Goal: Information Seeking & Learning: Compare options

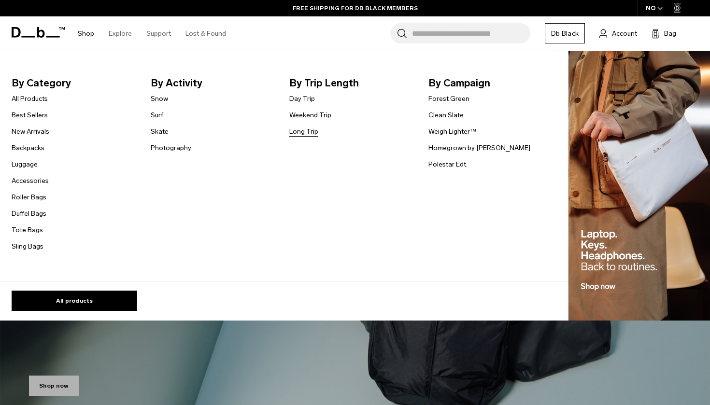
click at [313, 134] on link "Long Trip" at bounding box center [303, 132] width 29 height 10
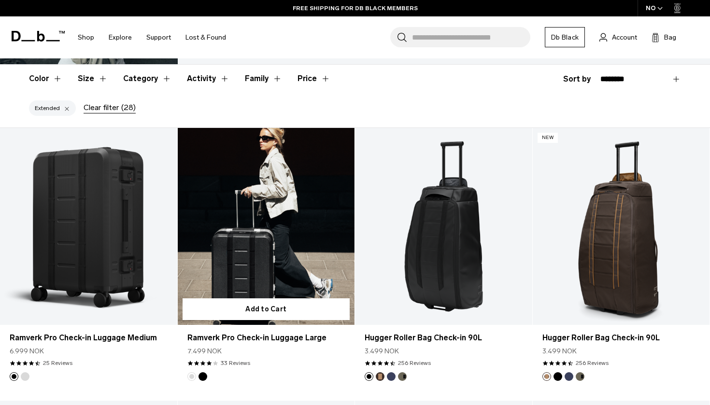
scroll to position [152, 0]
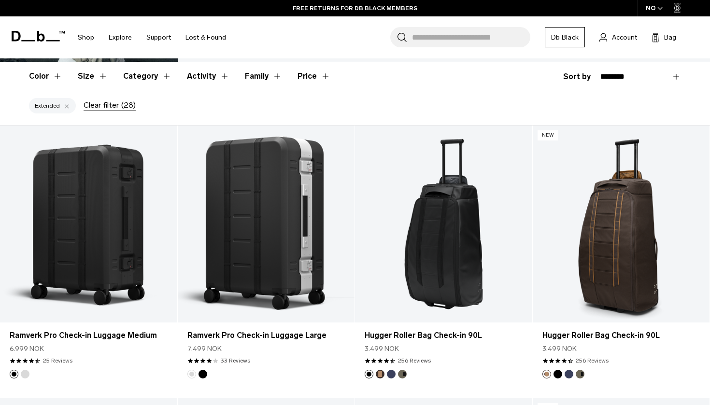
click at [651, 12] on div "NO" at bounding box center [655, 8] width 34 height 16
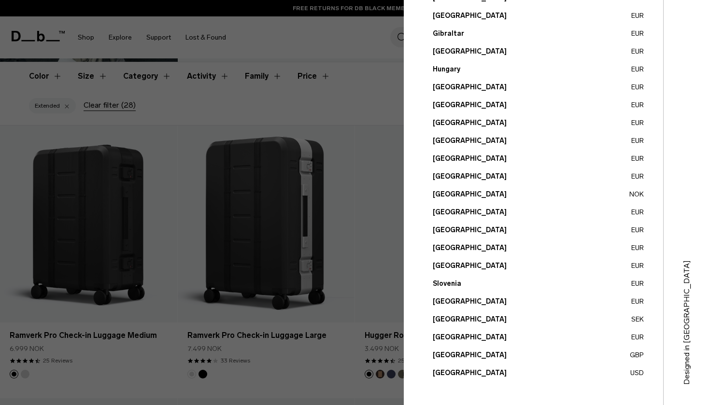
scroll to position [307, 0]
click at [445, 372] on button "United States USD" at bounding box center [538, 373] width 211 height 10
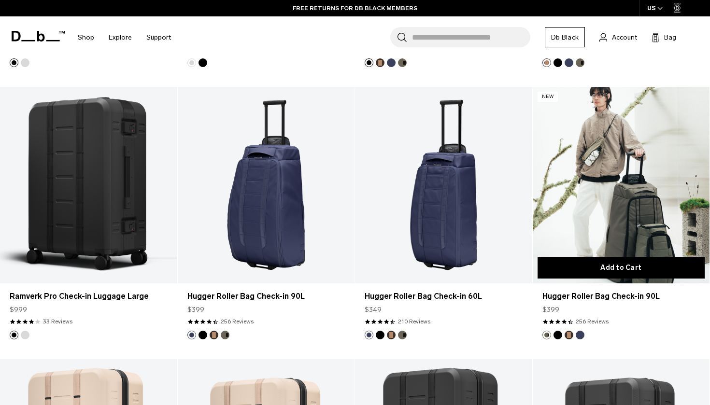
scroll to position [463, 0]
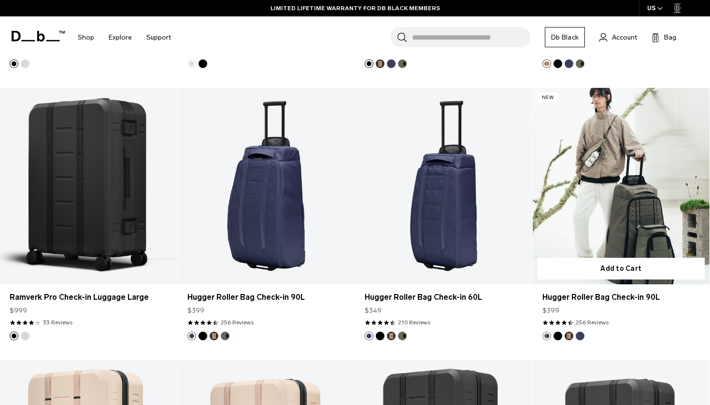
click at [608, 222] on link "Hugger Roller Bag Check-in 90L" at bounding box center [621, 186] width 177 height 197
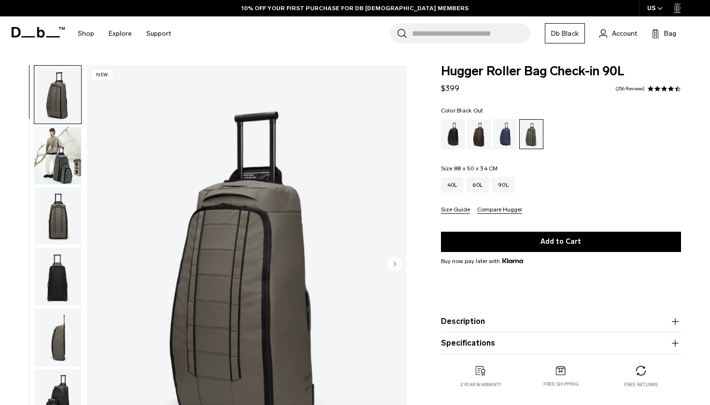
click at [460, 140] on div "Black Out" at bounding box center [453, 134] width 25 height 30
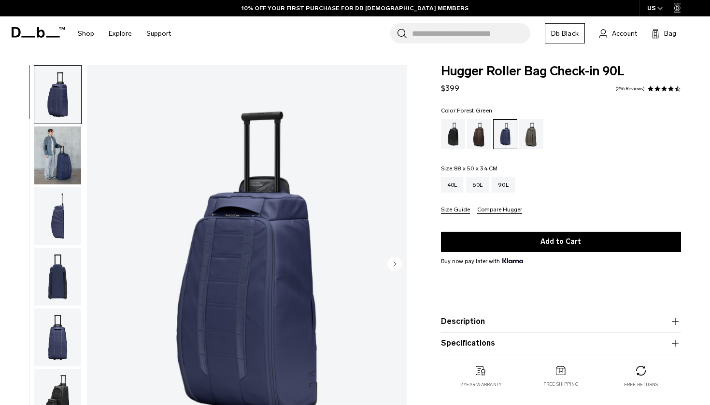
click at [527, 141] on div "Forest Green" at bounding box center [531, 134] width 25 height 30
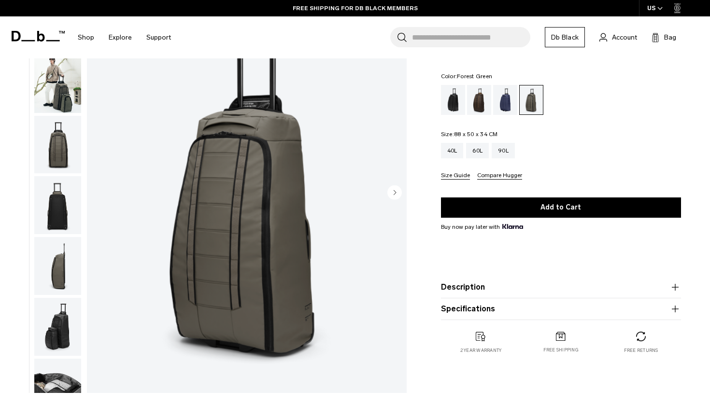
scroll to position [136, 0]
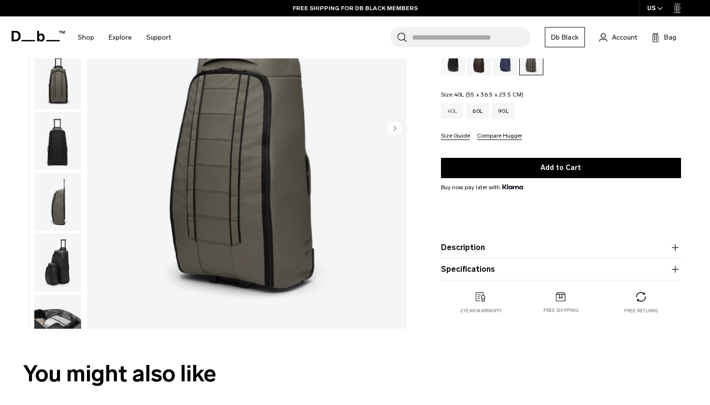
click at [443, 111] on div "40L" at bounding box center [452, 110] width 23 height 15
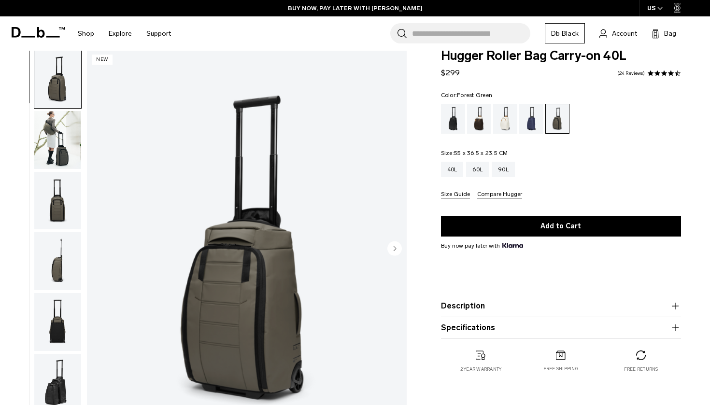
scroll to position [16, 0]
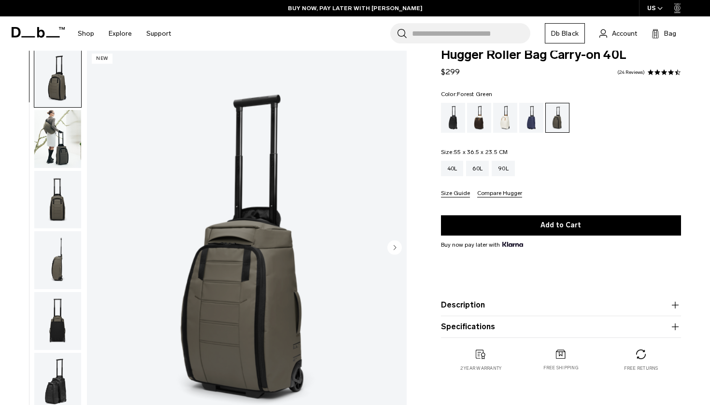
click at [67, 157] on img "button" at bounding box center [57, 139] width 47 height 58
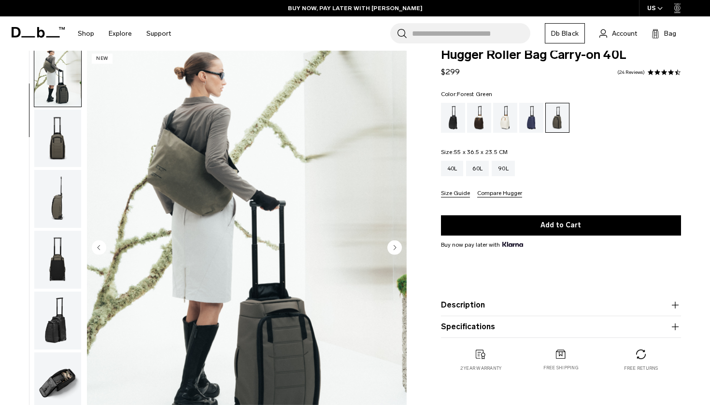
click at [66, 164] on img "button" at bounding box center [57, 139] width 47 height 58
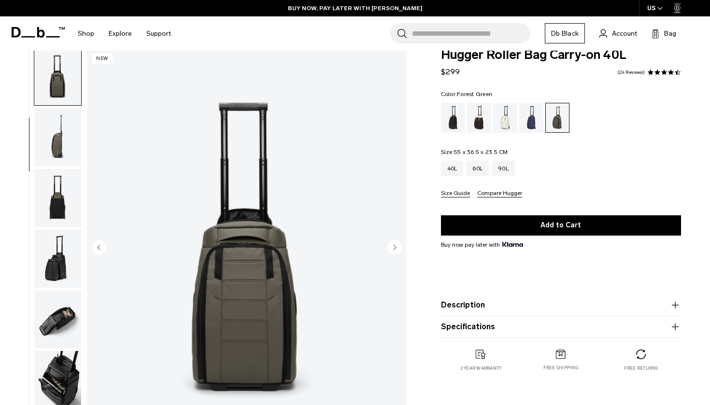
click at [58, 207] on img "button" at bounding box center [57, 198] width 47 height 58
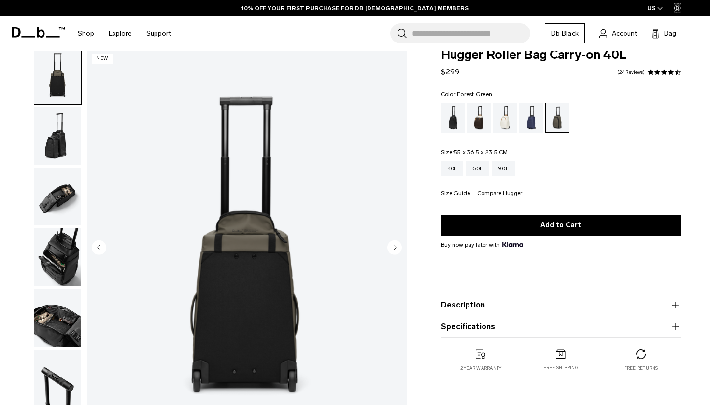
click at [59, 247] on img "button" at bounding box center [57, 257] width 47 height 58
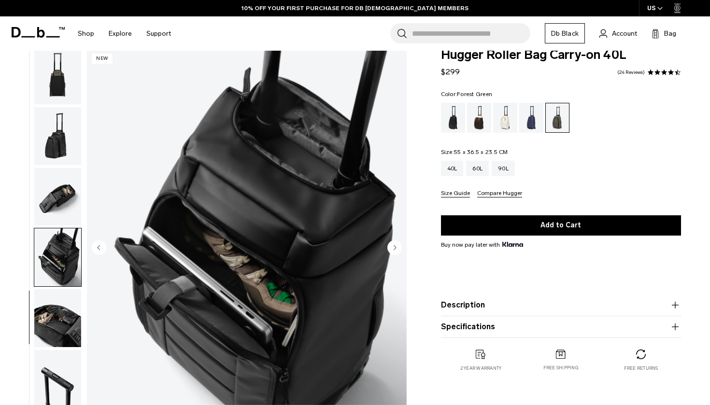
scroll to position [275, 0]
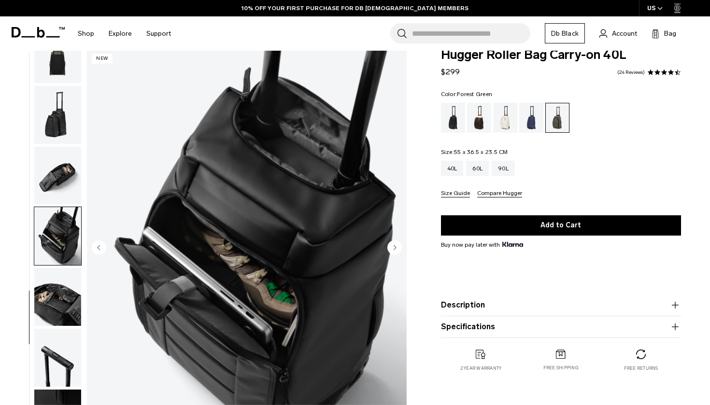
click at [58, 292] on img "button" at bounding box center [57, 297] width 47 height 58
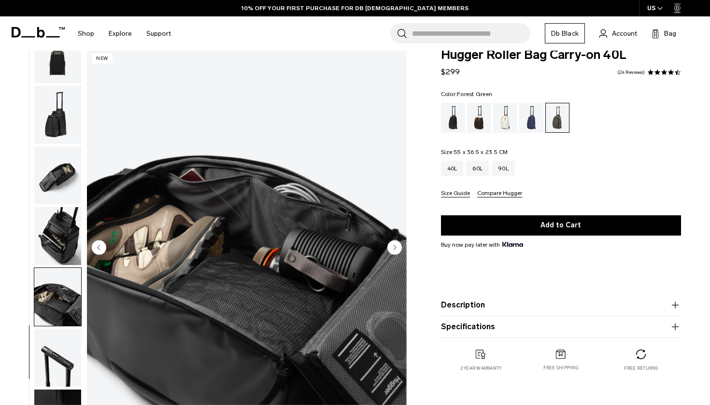
click at [58, 331] on img "button" at bounding box center [57, 358] width 47 height 58
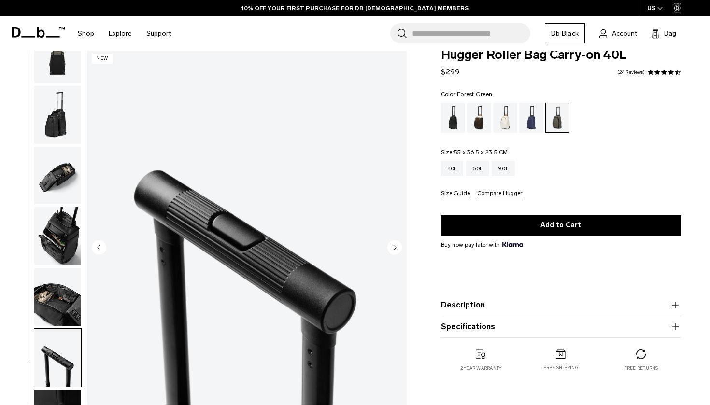
click at [58, 346] on img "button" at bounding box center [57, 358] width 47 height 58
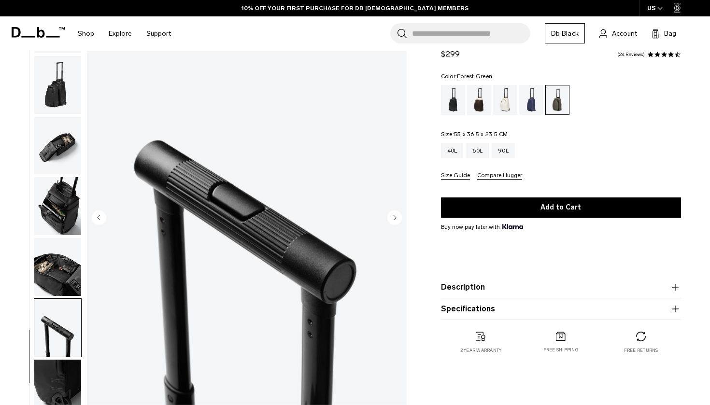
scroll to position [136, 0]
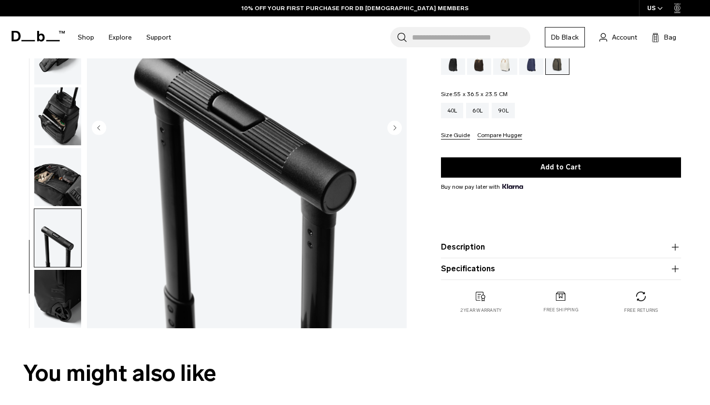
click at [58, 317] on img "button" at bounding box center [57, 299] width 47 height 58
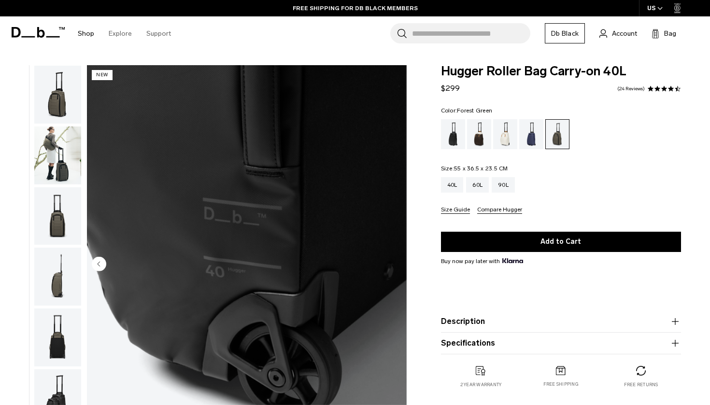
scroll to position [0, 0]
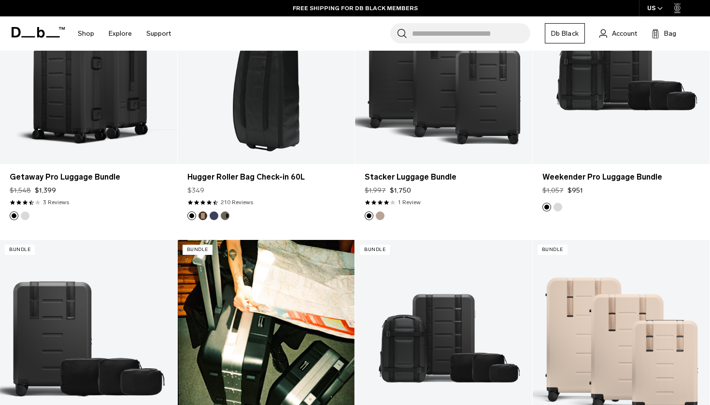
scroll to position [1070, 0]
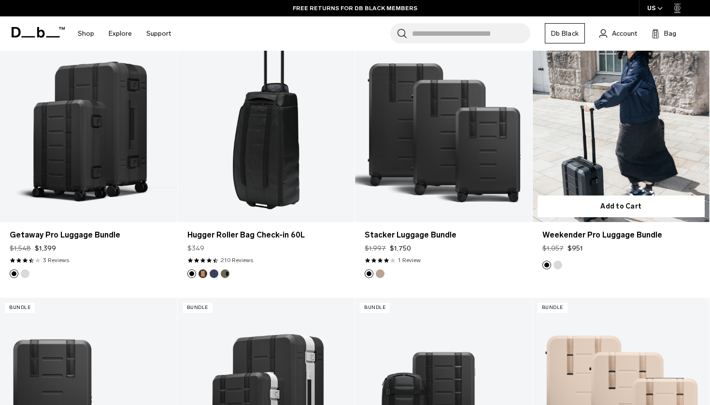
click at [586, 165] on link "Weekender Pro Luggage Bundle" at bounding box center [621, 124] width 177 height 197
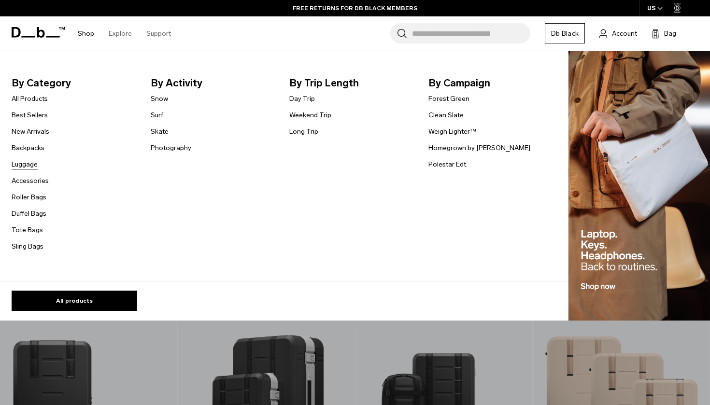
scroll to position [1068, 0]
click at [34, 165] on link "Luggage" at bounding box center [25, 164] width 26 height 10
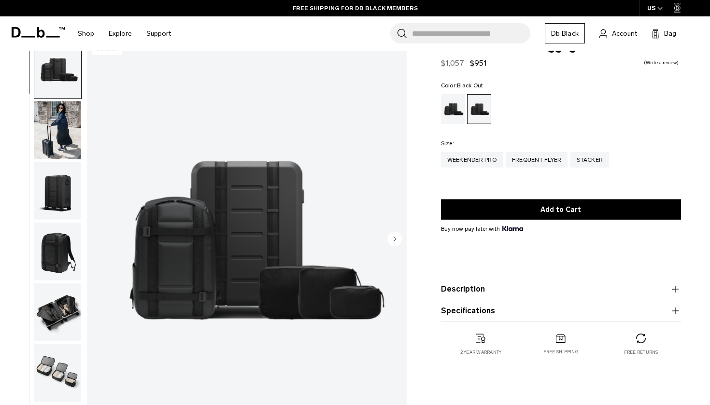
scroll to position [27, 0]
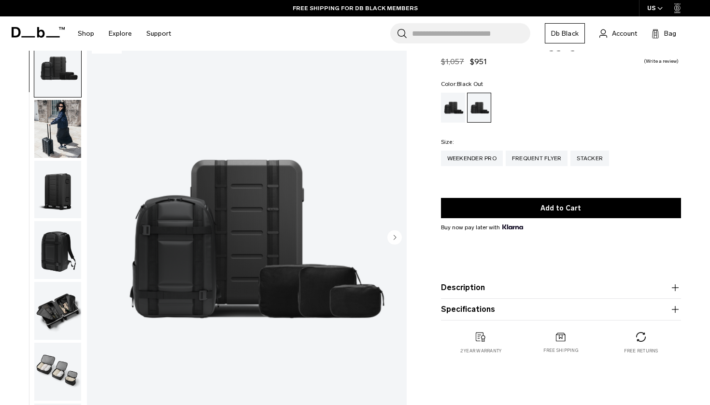
click at [60, 161] on button "button" at bounding box center [58, 189] width 48 height 59
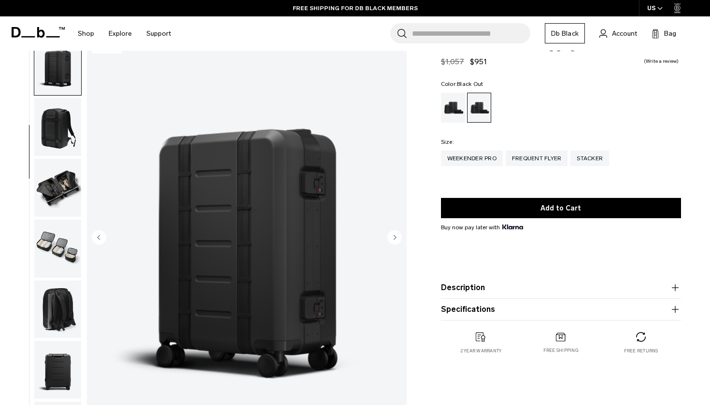
click at [73, 209] on img "button" at bounding box center [57, 188] width 47 height 58
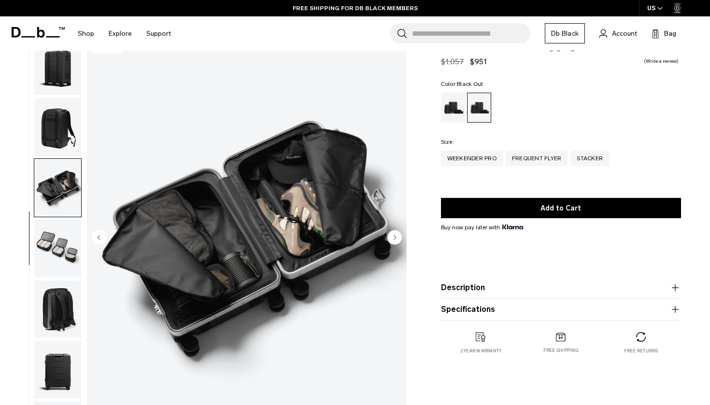
scroll to position [152, 0]
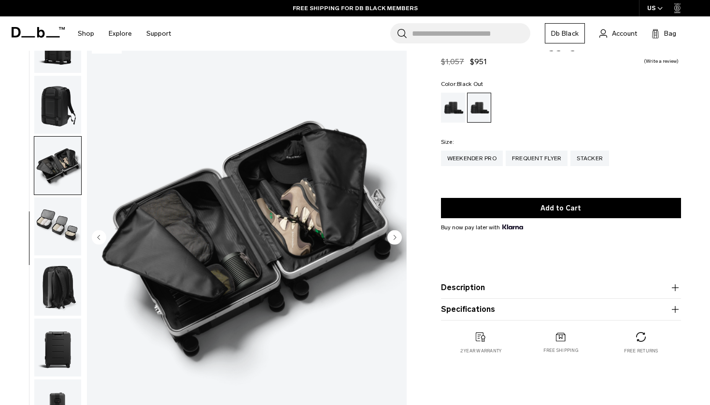
click at [73, 211] on img "button" at bounding box center [57, 227] width 47 height 58
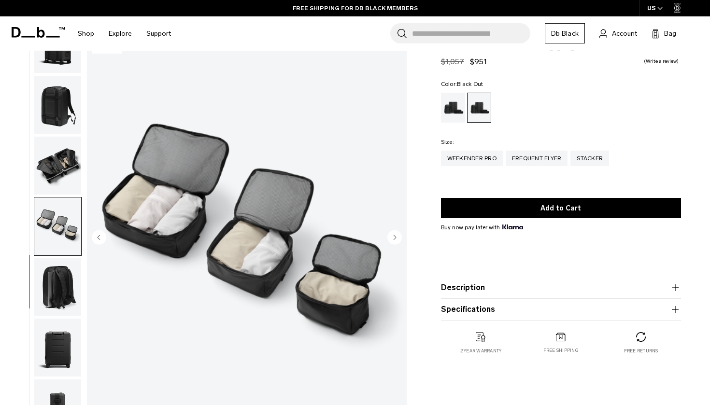
click at [69, 255] on ul at bounding box center [58, 238] width 48 height 399
click at [59, 305] on img "button" at bounding box center [57, 287] width 47 height 58
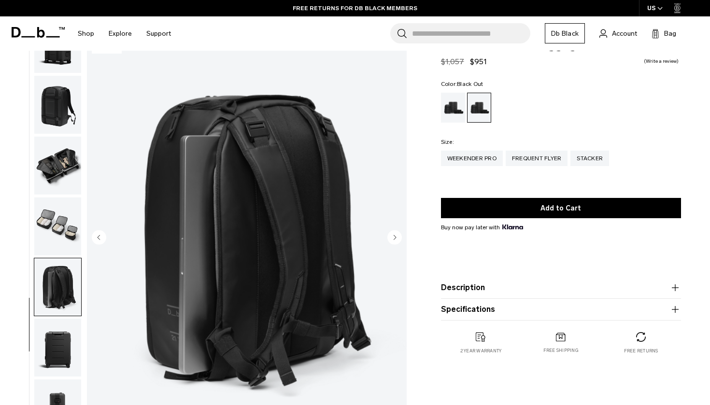
click at [59, 353] on img "button" at bounding box center [57, 348] width 47 height 58
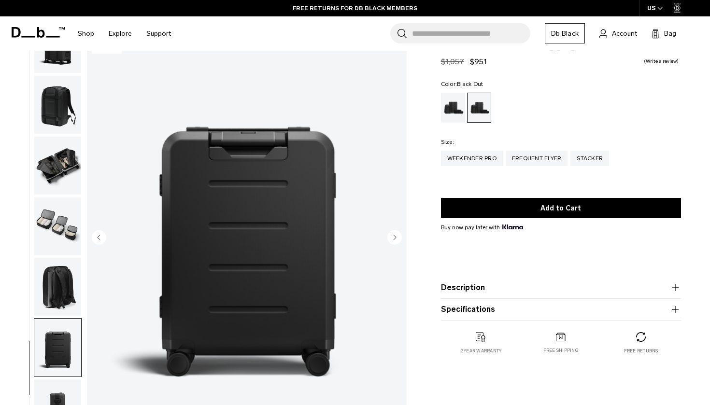
click at [57, 372] on img "button" at bounding box center [57, 348] width 47 height 58
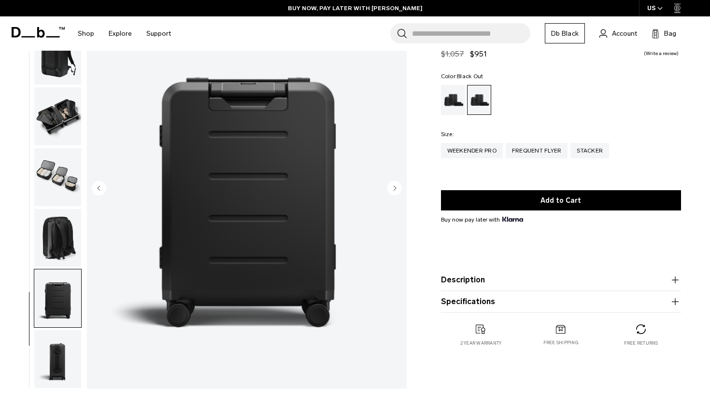
scroll to position [17, 0]
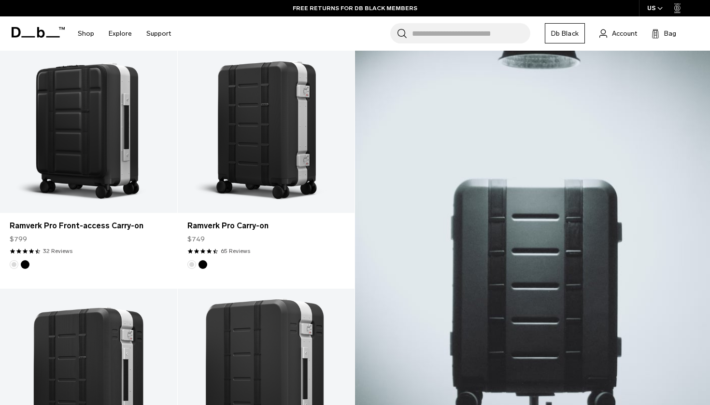
scroll to position [212, 0]
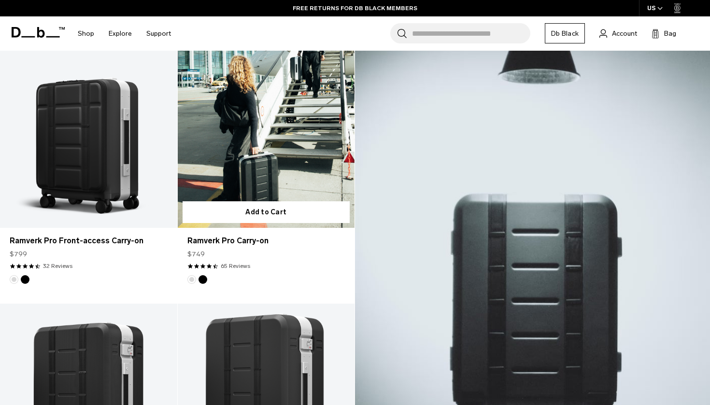
click at [276, 161] on link "Ramverk Pro Carry-on" at bounding box center [266, 129] width 177 height 197
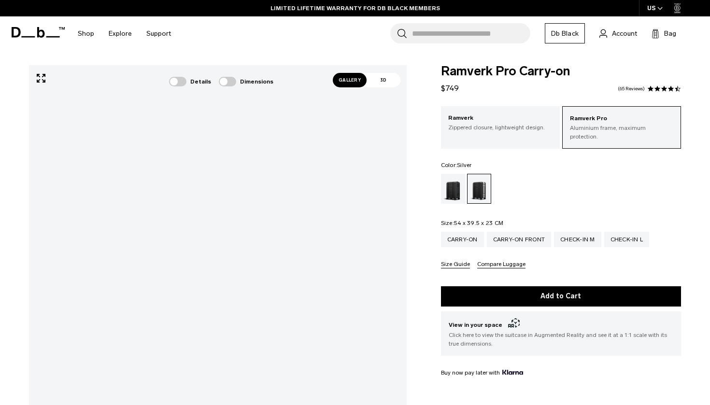
click at [345, 80] on span "Gallery" at bounding box center [350, 80] width 34 height 14
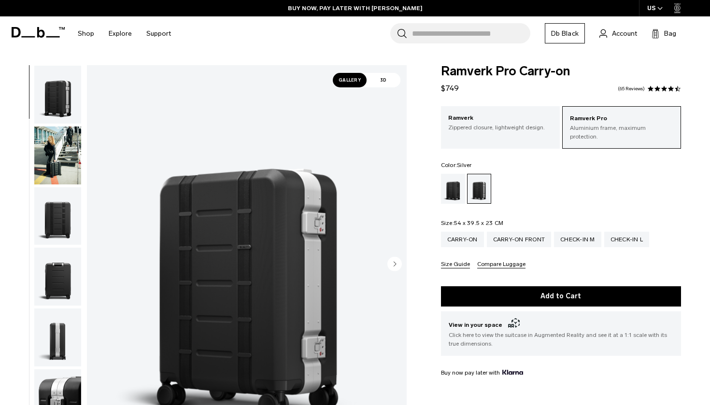
click at [66, 155] on img "button" at bounding box center [57, 156] width 47 height 58
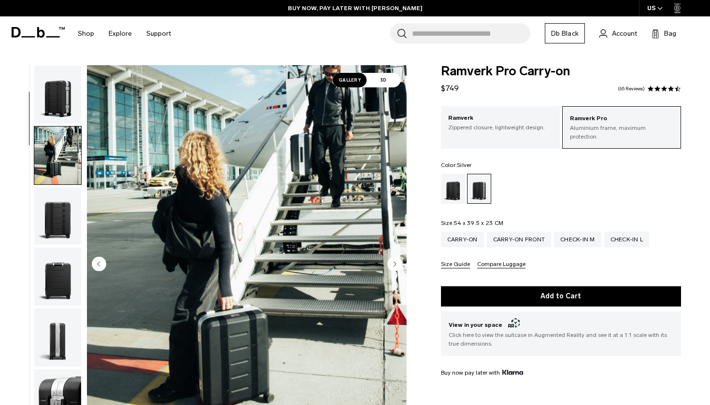
scroll to position [61, 0]
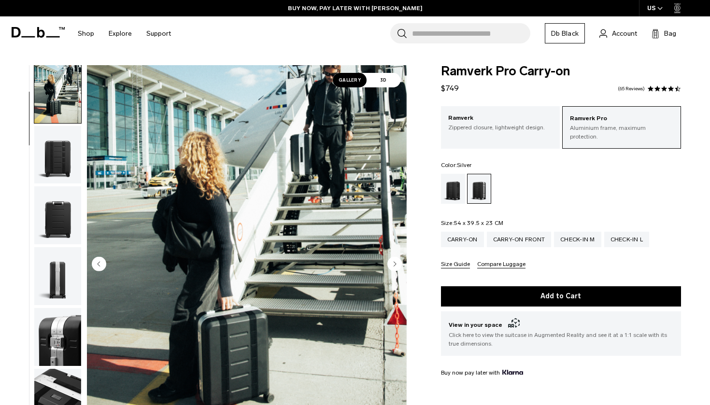
click at [73, 224] on img "button" at bounding box center [57, 215] width 47 height 58
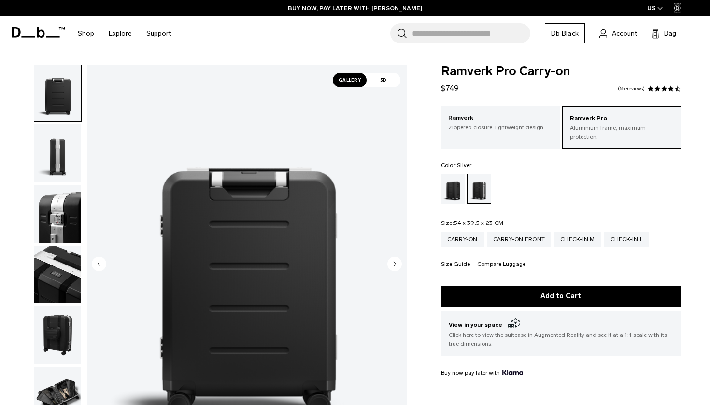
click at [72, 226] on img "button" at bounding box center [57, 214] width 47 height 58
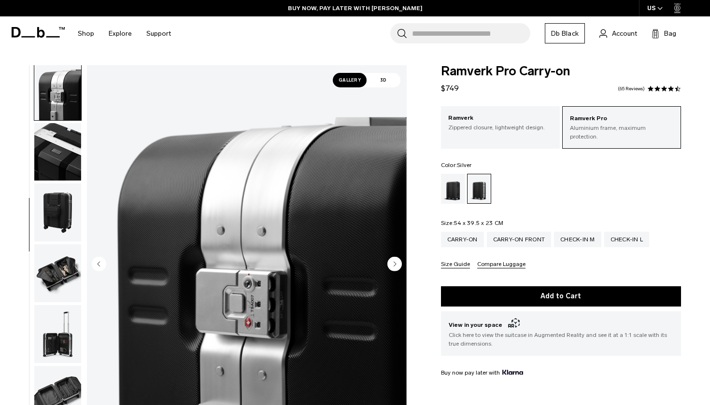
click at [69, 235] on img "button" at bounding box center [57, 213] width 47 height 58
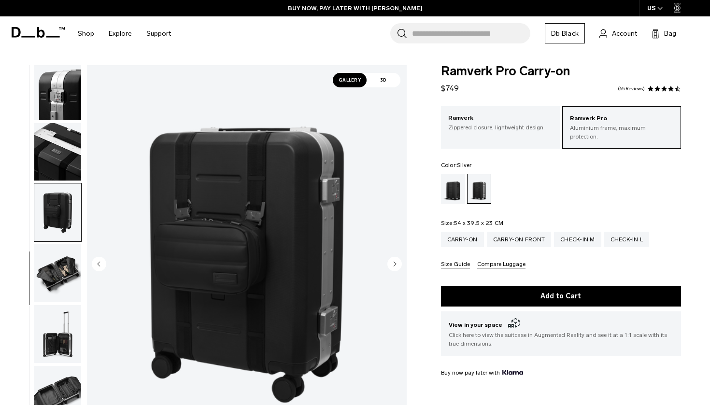
scroll to position [430, 0]
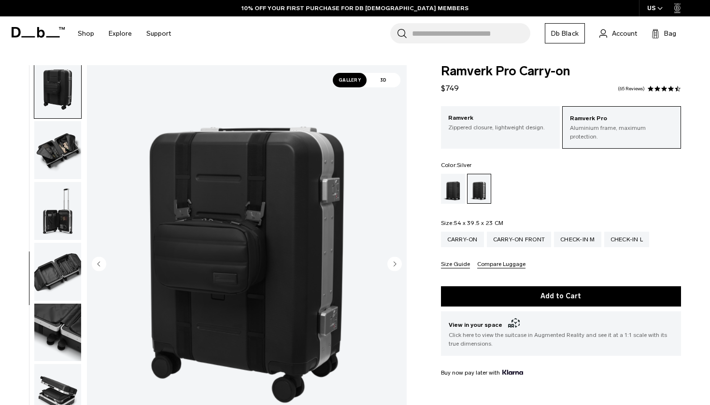
click at [57, 269] on img "button" at bounding box center [57, 272] width 47 height 58
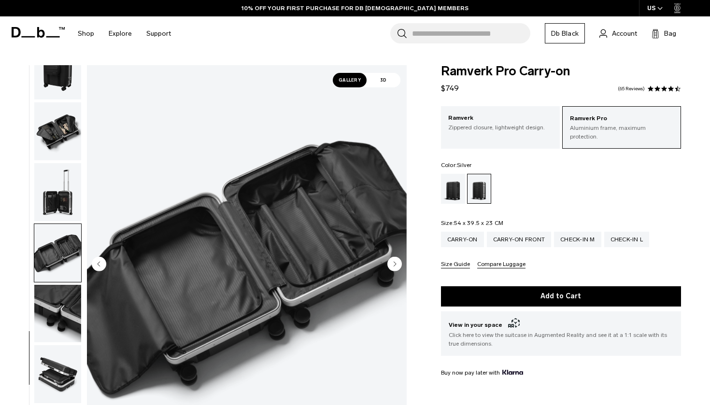
click at [56, 295] on img "button" at bounding box center [57, 314] width 47 height 58
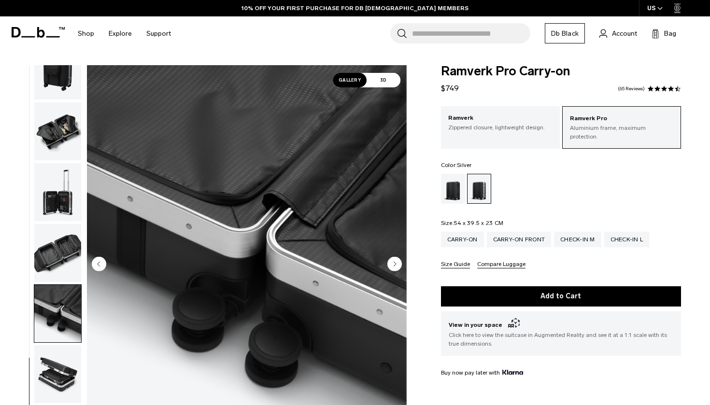
click at [67, 350] on img "button" at bounding box center [57, 374] width 47 height 58
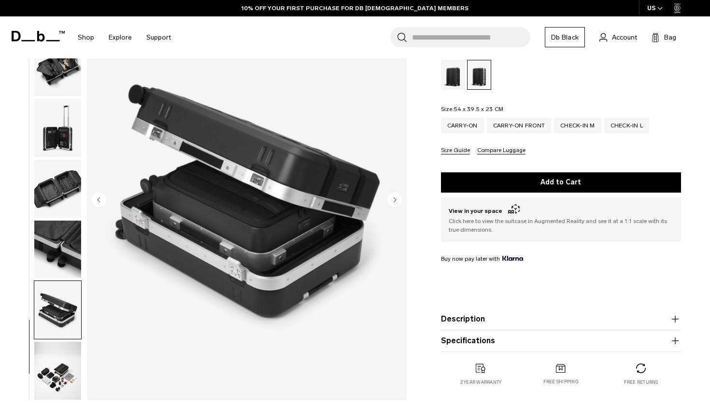
scroll to position [134, 0]
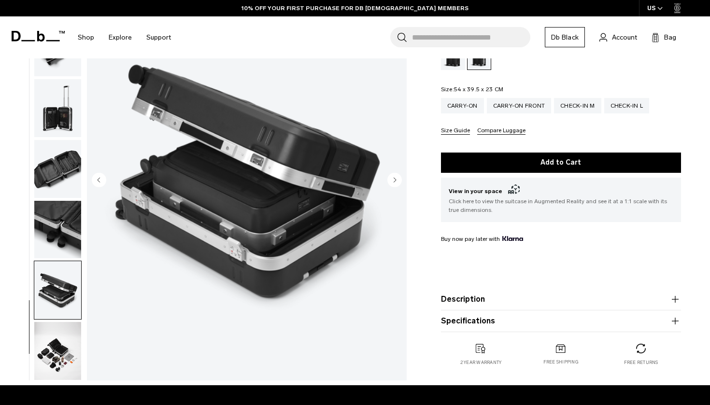
click at [67, 349] on img "button" at bounding box center [57, 351] width 47 height 58
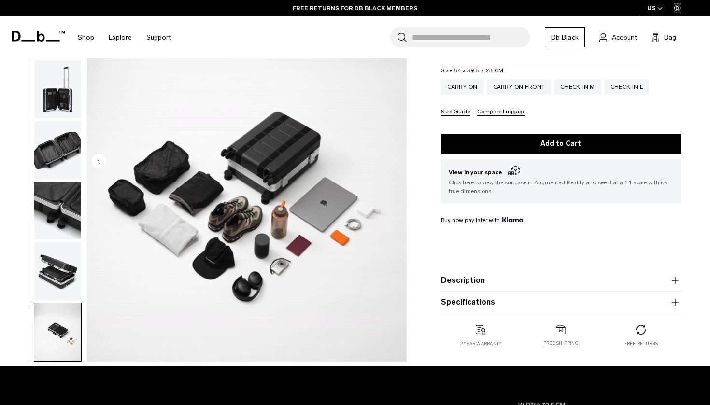
scroll to position [156, 0]
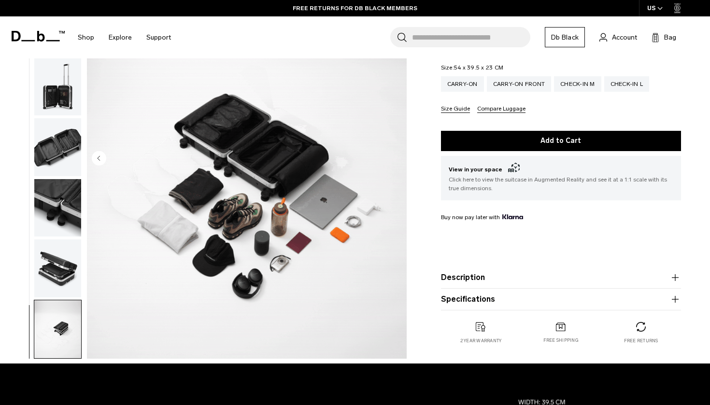
click at [517, 272] on button "Description" at bounding box center [561, 278] width 240 height 12
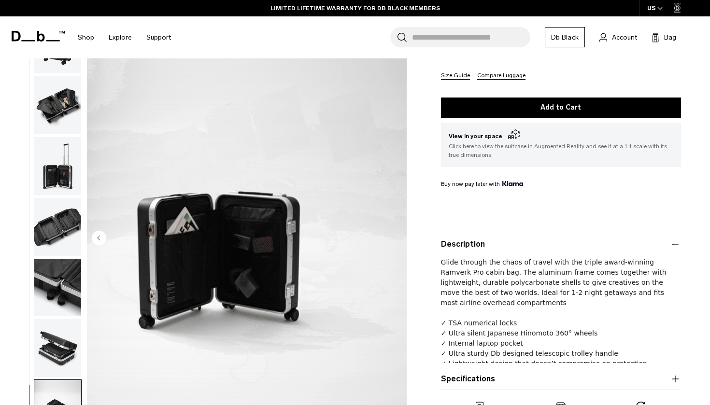
scroll to position [197, 0]
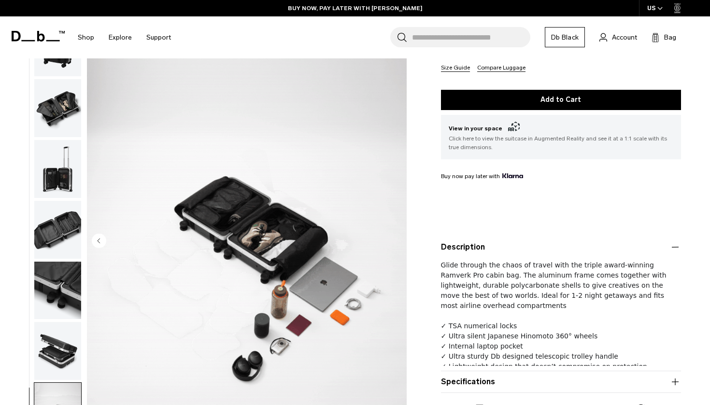
click at [526, 292] on span "Glide through the chaos of travel with the triple award-winning Ramverk Pro cab…" at bounding box center [554, 285] width 226 height 48
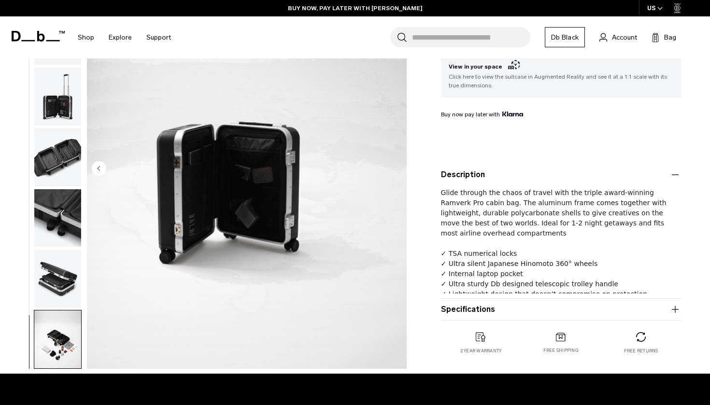
scroll to position [261, 0]
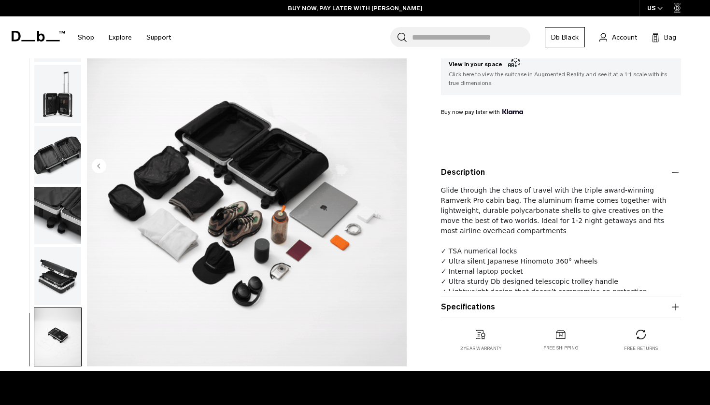
click at [520, 301] on button "Specifications" at bounding box center [561, 307] width 240 height 12
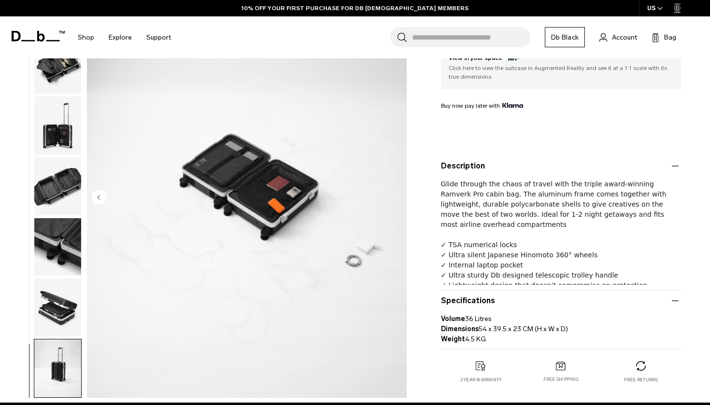
scroll to position [285, 0]
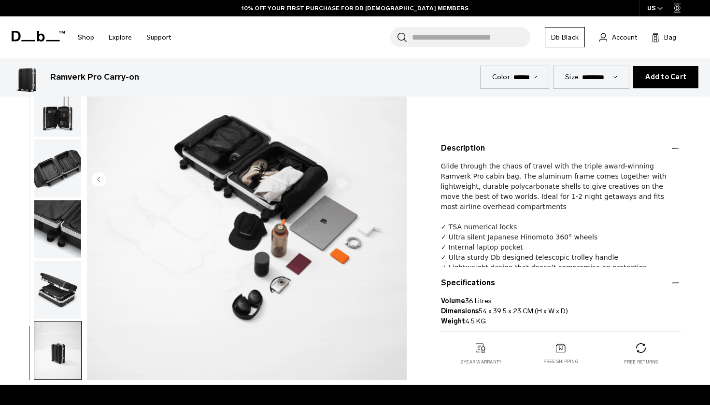
click at [519, 300] on p "Volume 36 Litres Dimensions 54 x 39.5 x 23 CM (H x W x D) Weight 4.5 KG" at bounding box center [561, 308] width 240 height 38
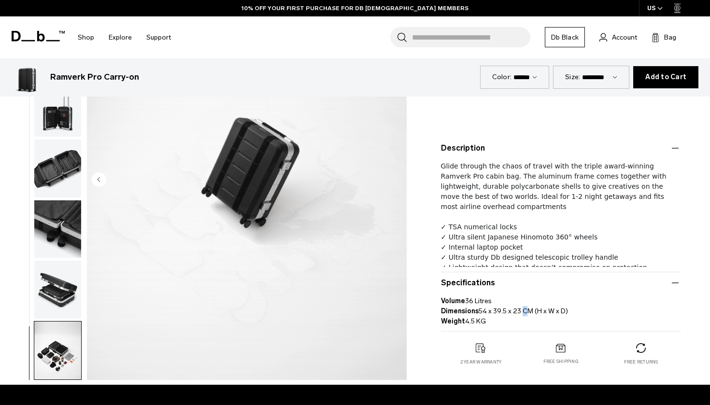
click at [519, 300] on p "Volume 36 Litres Dimensions 54 x 39.5 x 23 CM (H x W x D) Weight 4.5 KG" at bounding box center [561, 308] width 240 height 38
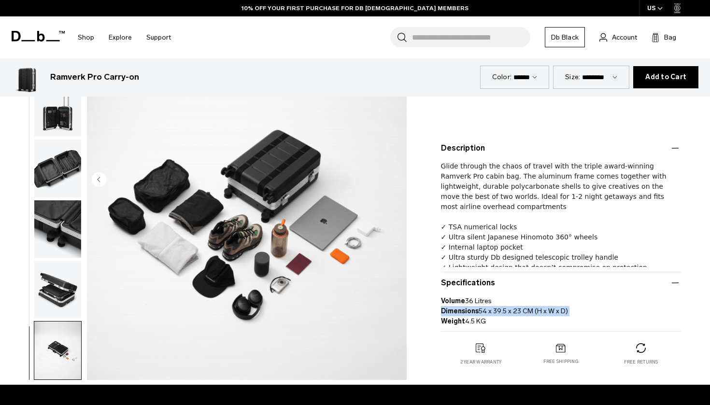
click at [519, 300] on p "Volume 36 Litres Dimensions 54 x 39.5 x 23 CM (H x W x D) Weight 4.5 KG" at bounding box center [561, 308] width 240 height 38
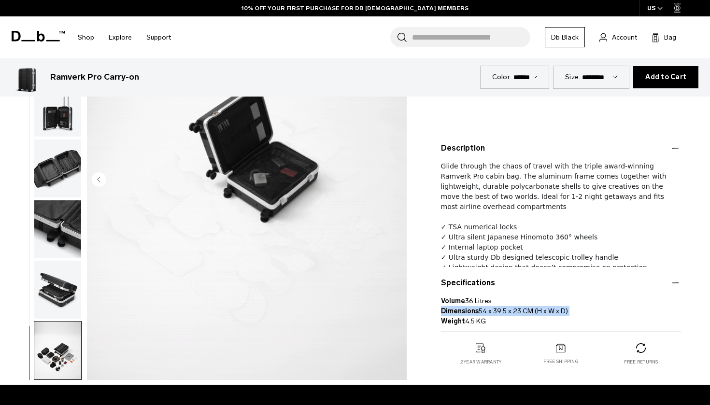
click at [519, 300] on p "Volume 36 Litres Dimensions 54 x 39.5 x 23 CM (H x W x D) Weight 4.5 KG" at bounding box center [561, 308] width 240 height 38
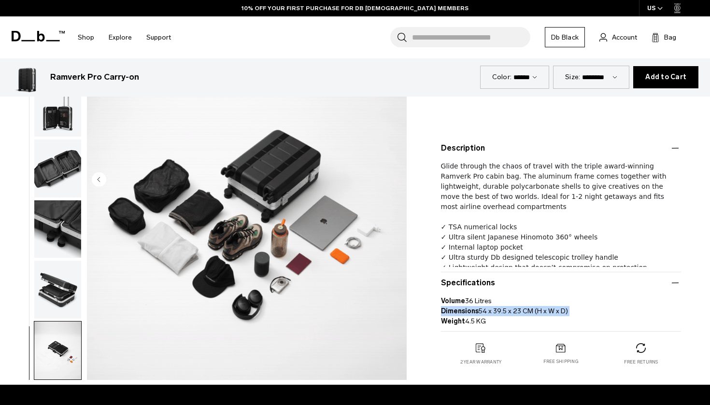
click at [519, 300] on p "Volume 36 Litres Dimensions 54 x 39.5 x 23 CM (H x W x D) Weight 4.5 KG" at bounding box center [561, 308] width 240 height 38
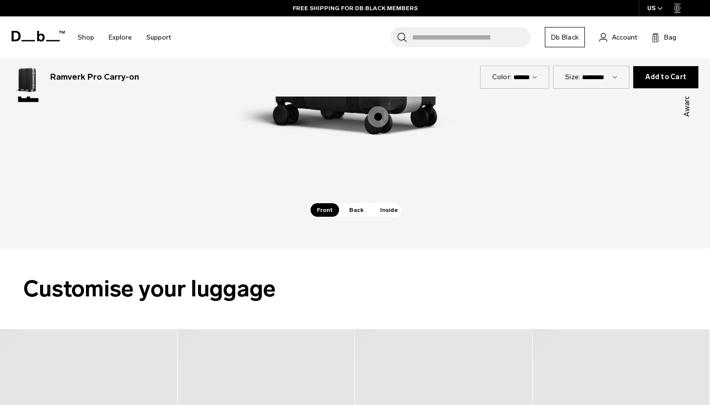
scroll to position [1238, 0]
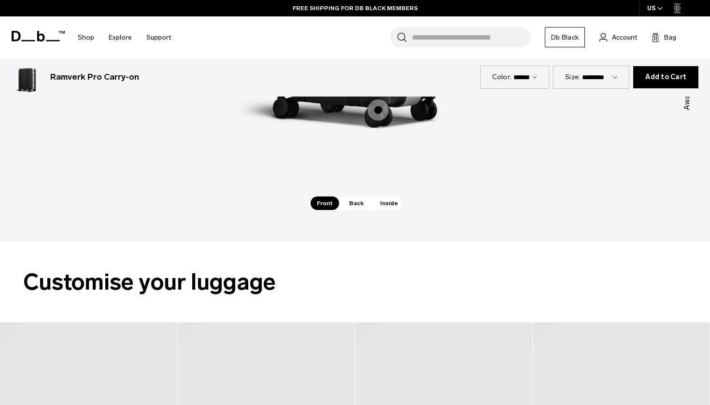
click at [384, 197] on span "Inside" at bounding box center [389, 204] width 30 height 14
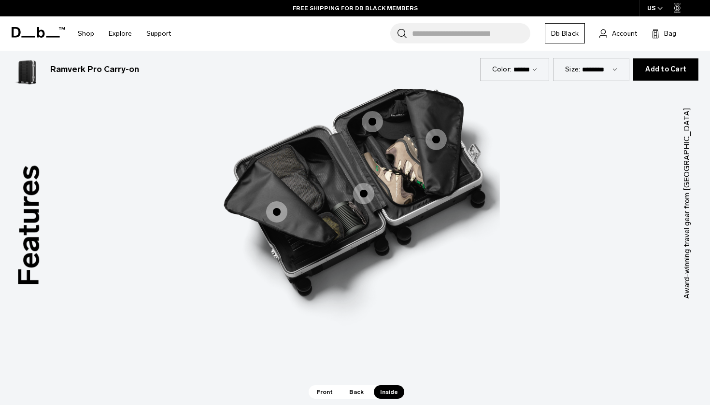
scroll to position [1023, 0]
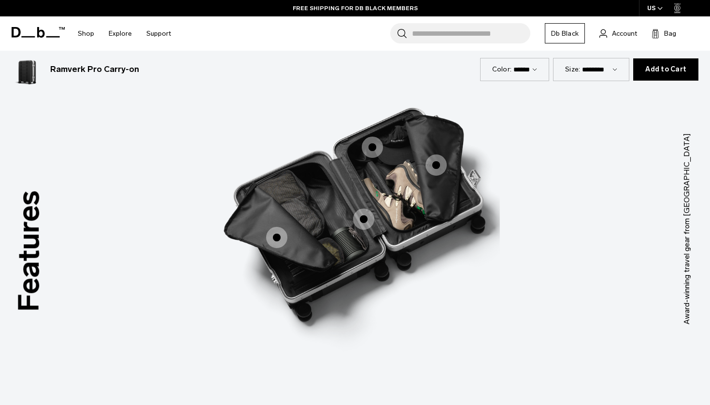
click at [362, 211] on span "3 / 3" at bounding box center [363, 219] width 21 height 21
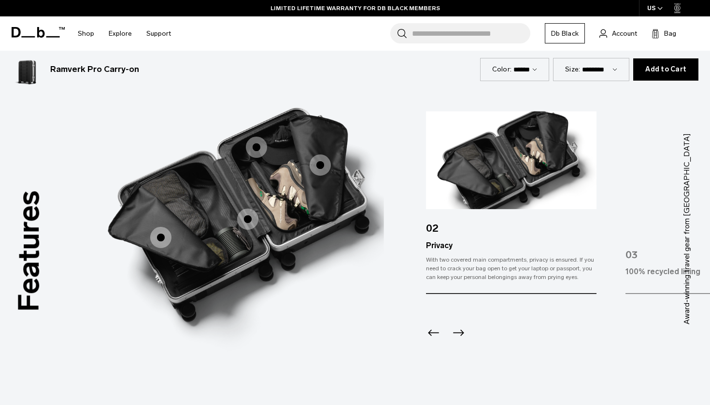
click at [435, 326] on icon "Previous slide" at bounding box center [433, 333] width 15 height 15
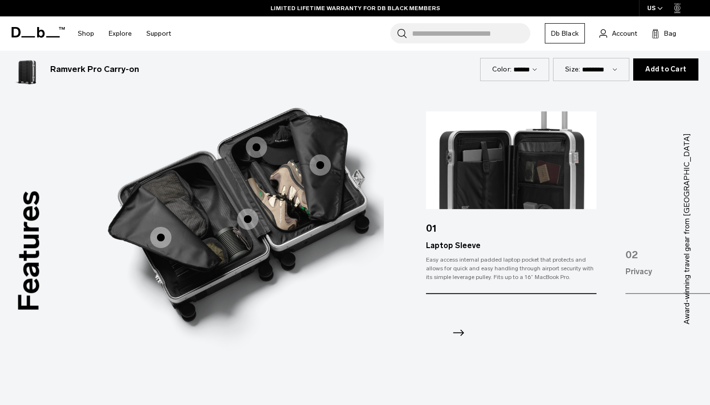
click at [462, 326] on icon "Next slide" at bounding box center [458, 333] width 15 height 15
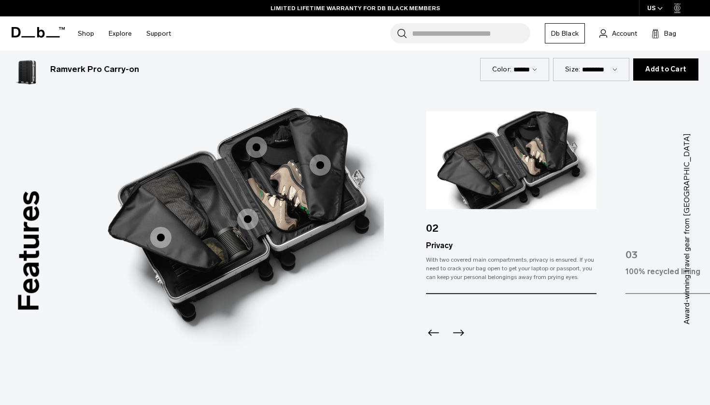
click at [462, 326] on icon "Next slide" at bounding box center [458, 333] width 15 height 15
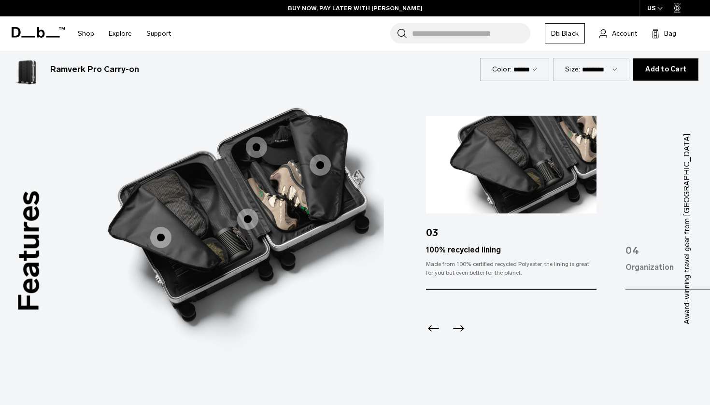
click at [462, 321] on icon "Next slide" at bounding box center [458, 328] width 15 height 15
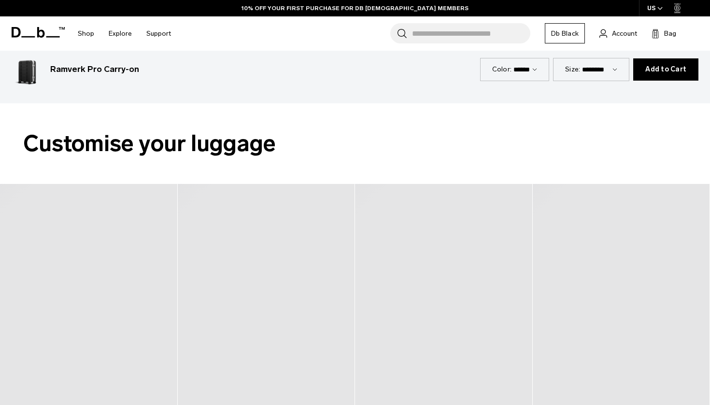
click at [454, 247] on div at bounding box center [444, 332] width 178 height 296
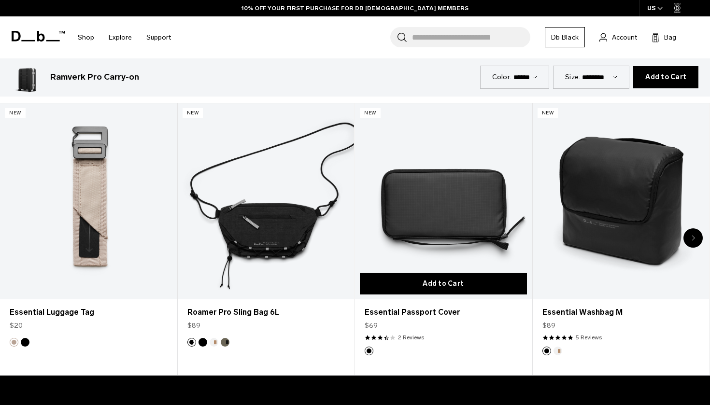
scroll to position [1817, 0]
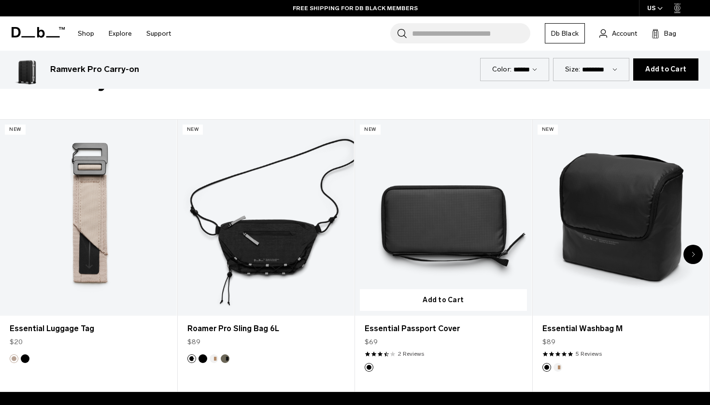
click at [496, 218] on link "Essential Passport Cover" at bounding box center [443, 218] width 177 height 196
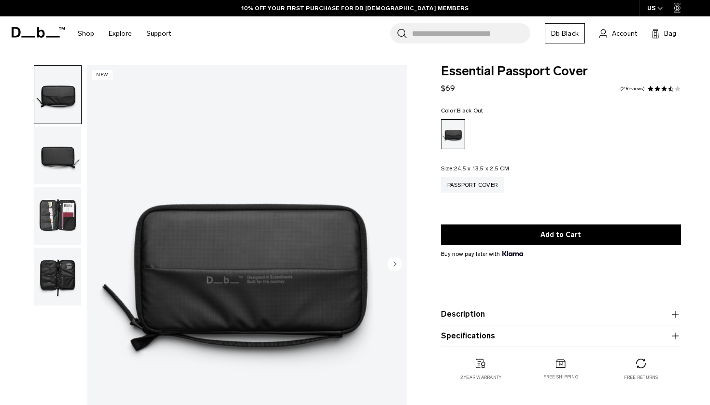
click at [79, 221] on img "button" at bounding box center [57, 216] width 47 height 58
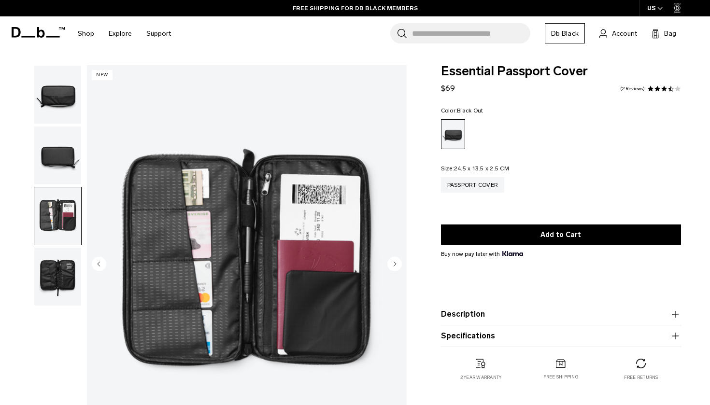
click at [67, 282] on img "button" at bounding box center [57, 277] width 47 height 58
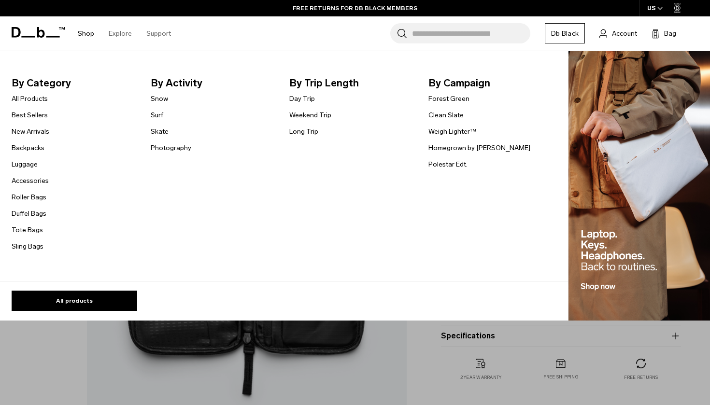
click at [58, 287] on footer "All products" at bounding box center [278, 296] width 580 height 30
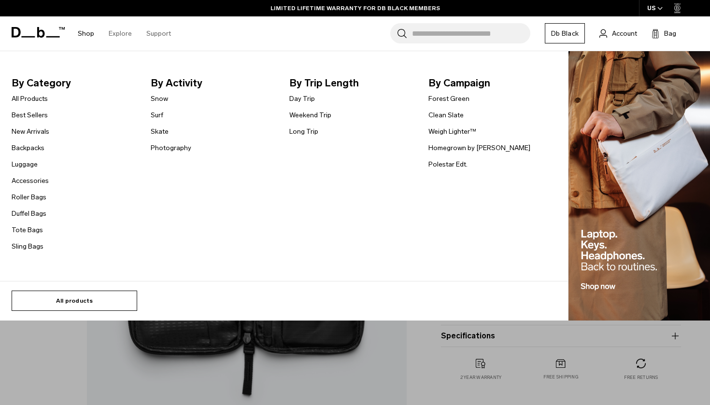
click at [79, 302] on link "All products" at bounding box center [75, 301] width 126 height 20
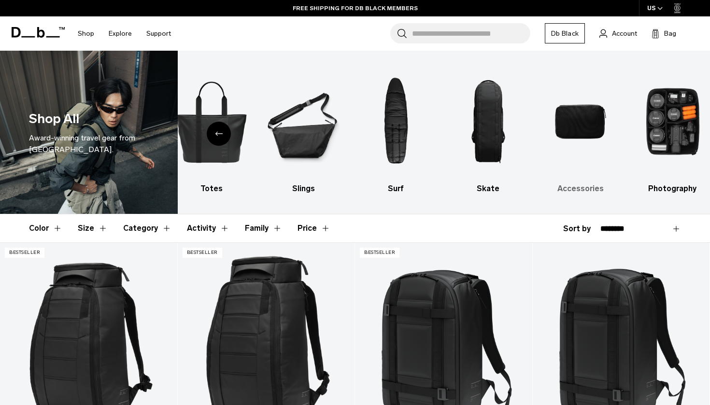
click at [574, 121] on img "9 / 10" at bounding box center [580, 121] width 75 height 113
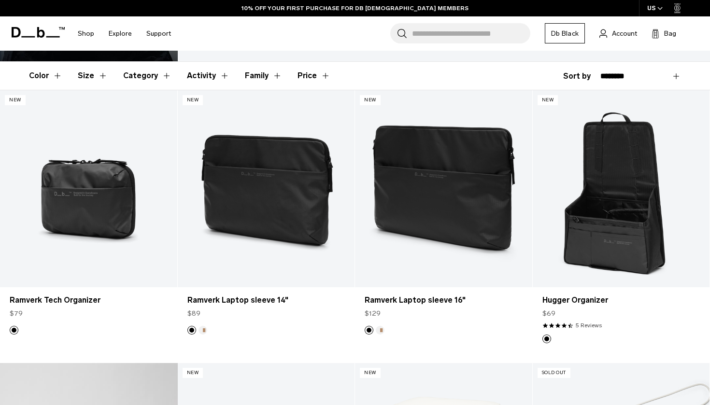
scroll to position [193, 0]
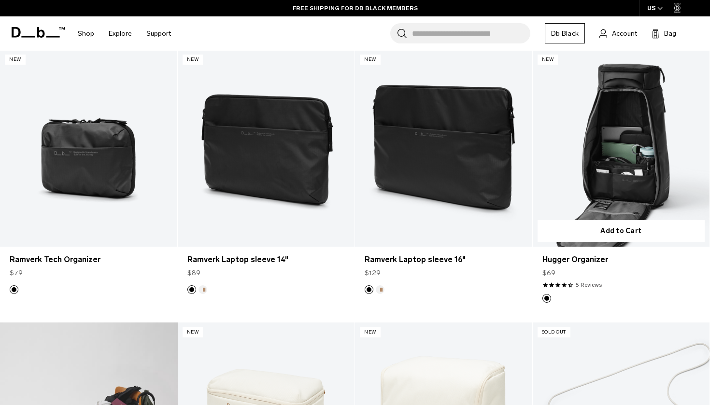
click at [603, 146] on link "Hugger Organizer" at bounding box center [621, 148] width 177 height 197
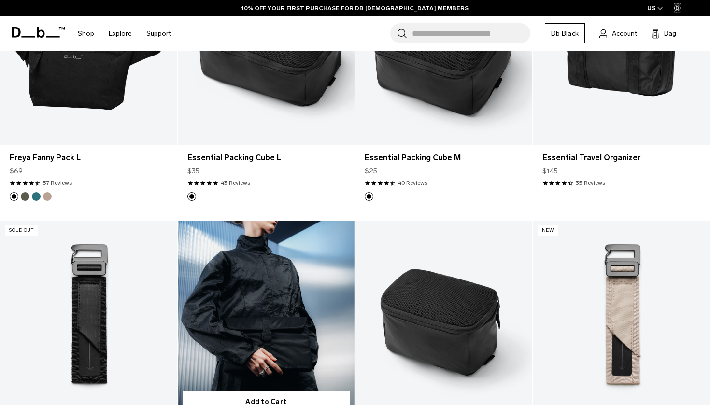
scroll to position [1643, 0]
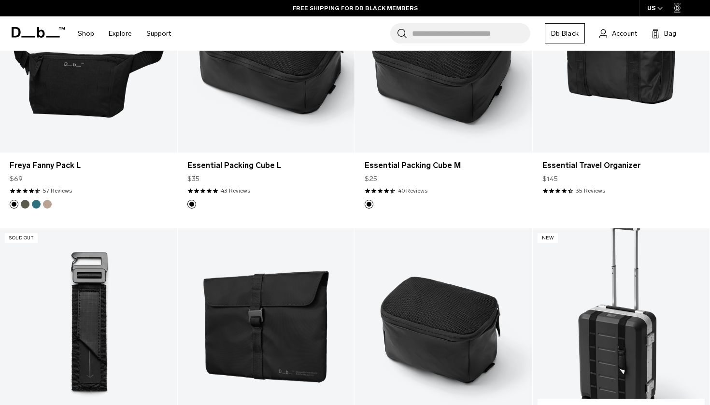
click at [586, 324] on link "Essential Luggage Tag" at bounding box center [621, 326] width 177 height 197
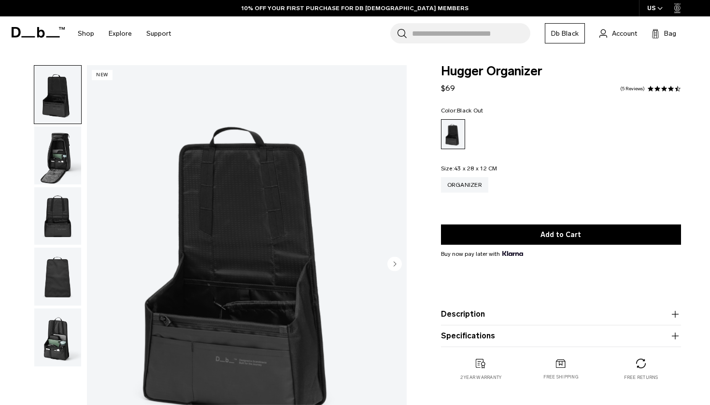
click at [55, 151] on img "button" at bounding box center [57, 156] width 47 height 58
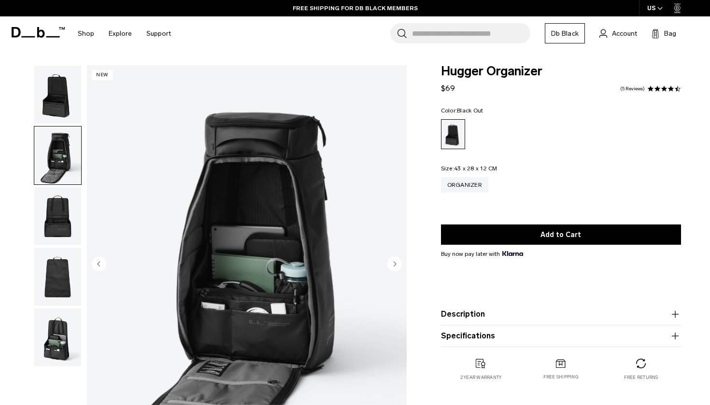
click at [57, 230] on img "button" at bounding box center [57, 216] width 47 height 58
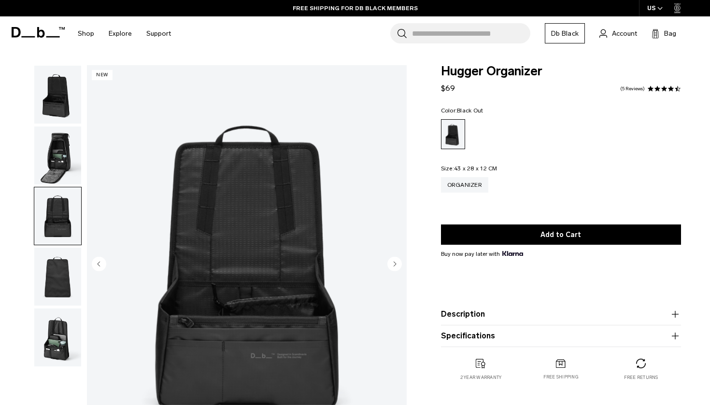
click at [53, 299] on img "button" at bounding box center [57, 277] width 47 height 58
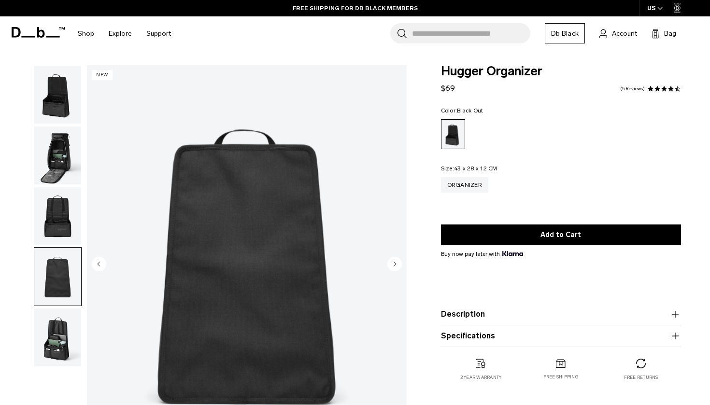
click at [55, 339] on img "button" at bounding box center [57, 338] width 47 height 58
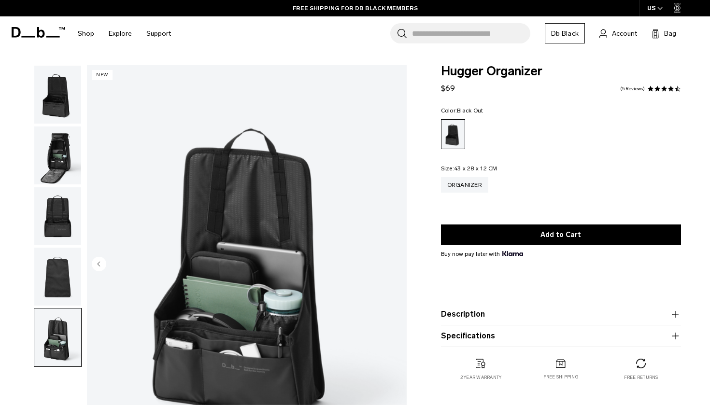
click at [485, 312] on button "Description" at bounding box center [561, 315] width 240 height 12
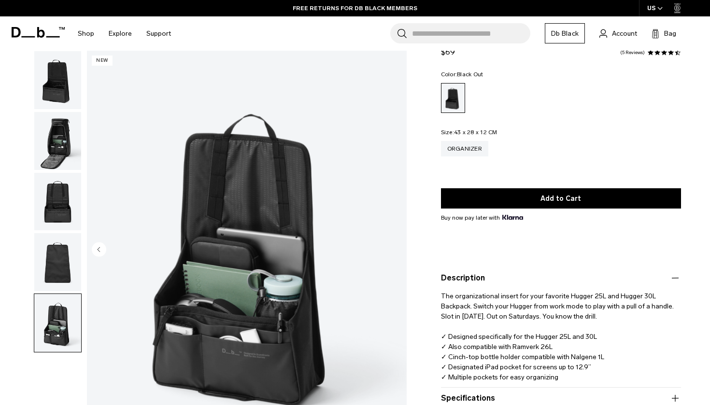
scroll to position [52, 0]
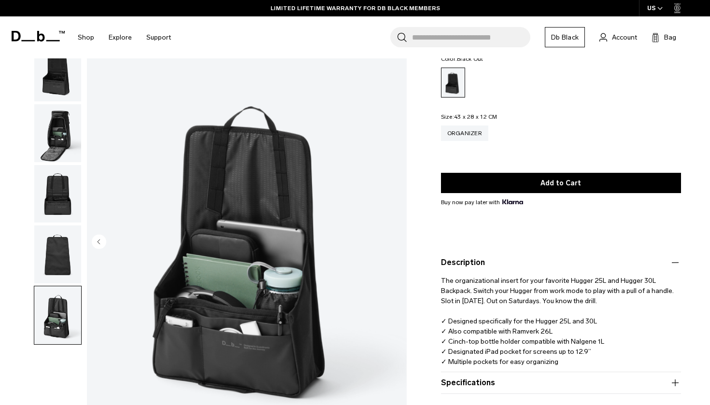
click at [38, 325] on img "button" at bounding box center [57, 315] width 47 height 58
click at [58, 274] on img "button" at bounding box center [57, 255] width 47 height 58
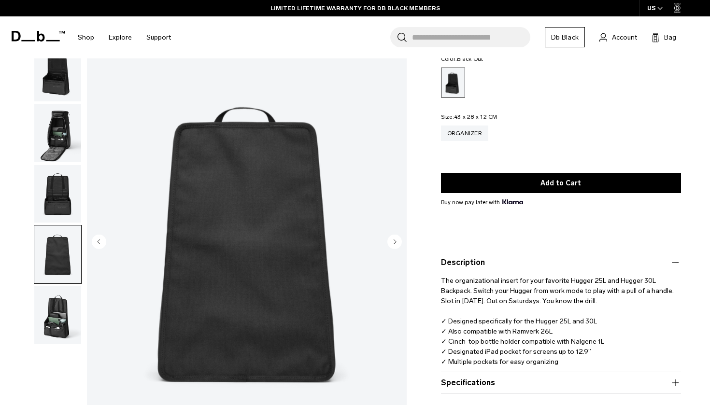
click at [60, 233] on img "button" at bounding box center [57, 255] width 47 height 58
click at [65, 207] on img "button" at bounding box center [57, 194] width 47 height 58
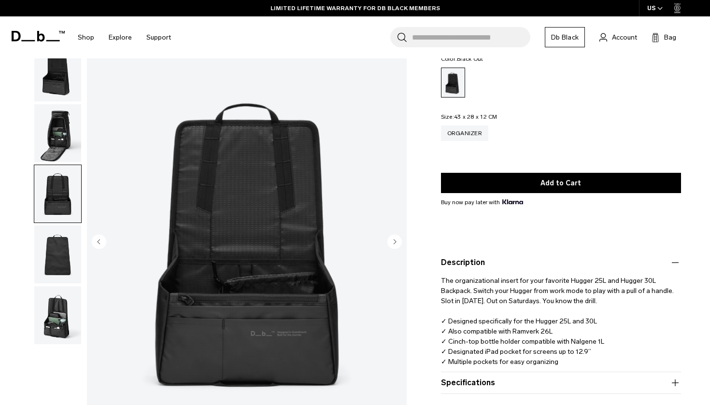
click at [62, 157] on img "button" at bounding box center [57, 133] width 47 height 58
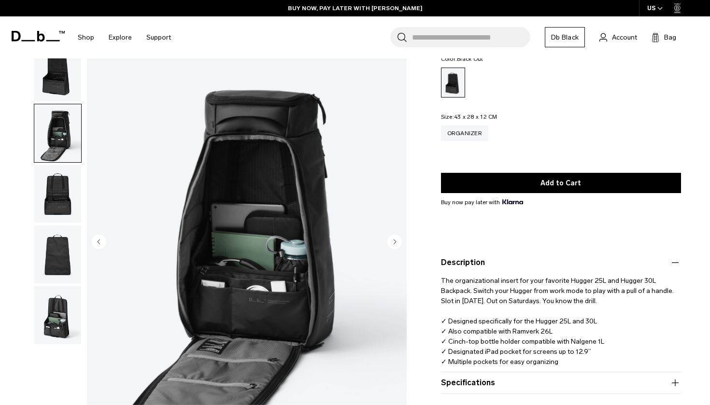
click at [61, 105] on button "button" at bounding box center [58, 133] width 48 height 59
click at [60, 94] on img "button" at bounding box center [57, 72] width 47 height 58
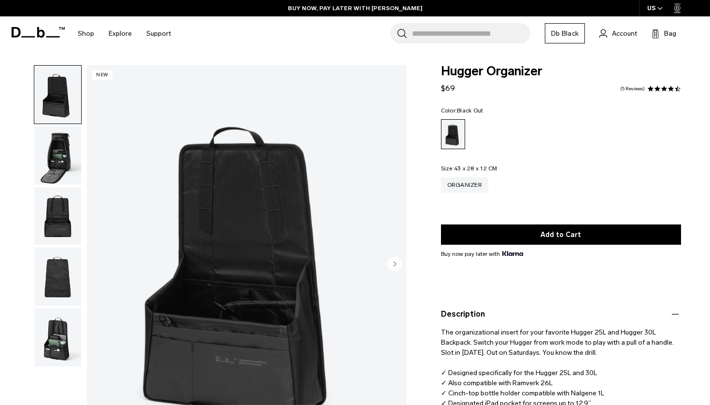
scroll to position [0, 0]
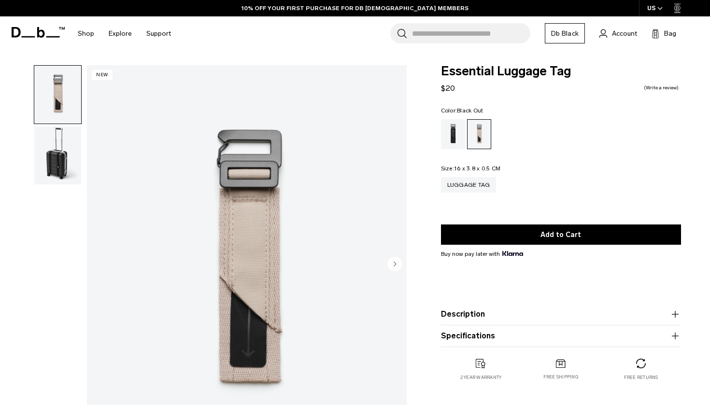
click at [454, 137] on div "Black Out" at bounding box center [453, 134] width 25 height 30
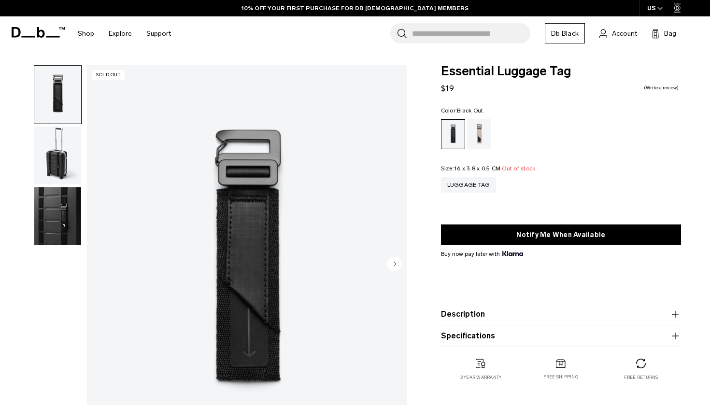
click at [470, 139] on div "Fogbow Beige" at bounding box center [479, 134] width 25 height 30
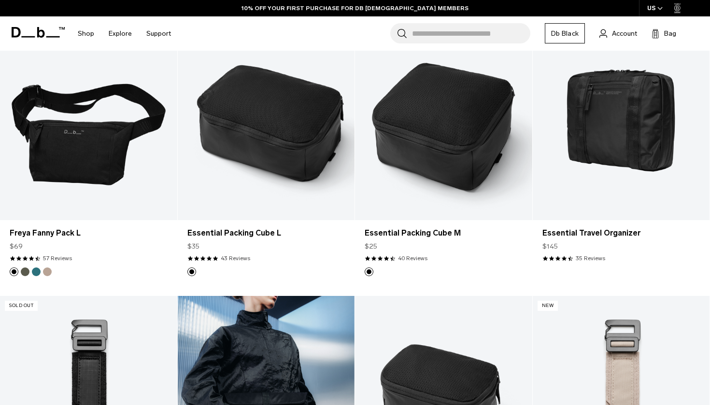
scroll to position [1567, 0]
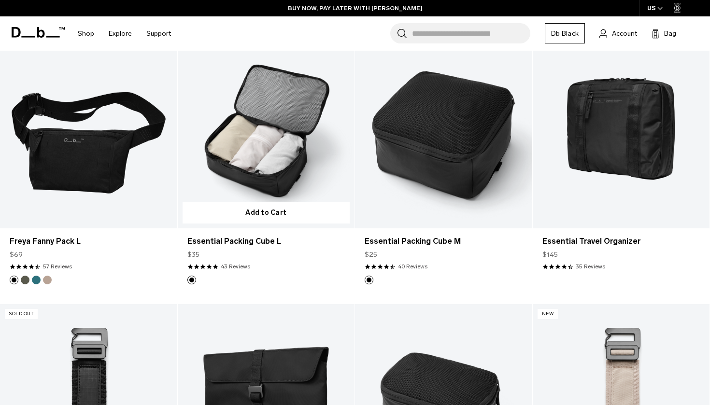
click at [264, 169] on link "Essential Packing Cube L" at bounding box center [266, 130] width 177 height 197
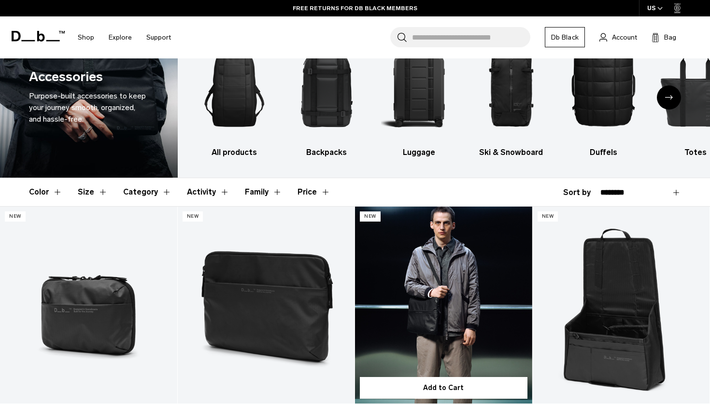
scroll to position [87, 0]
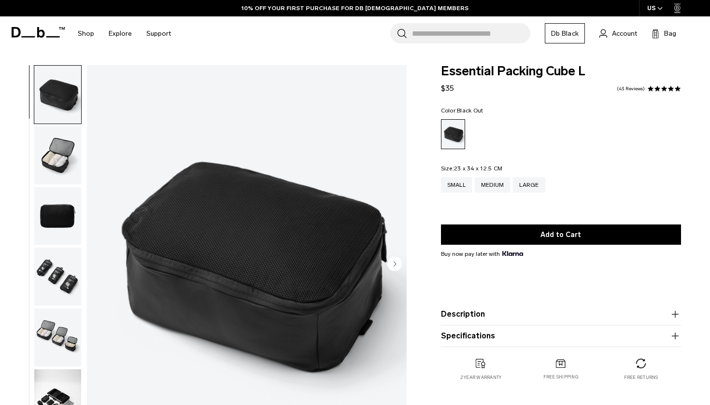
click at [64, 161] on img "button" at bounding box center [57, 156] width 47 height 58
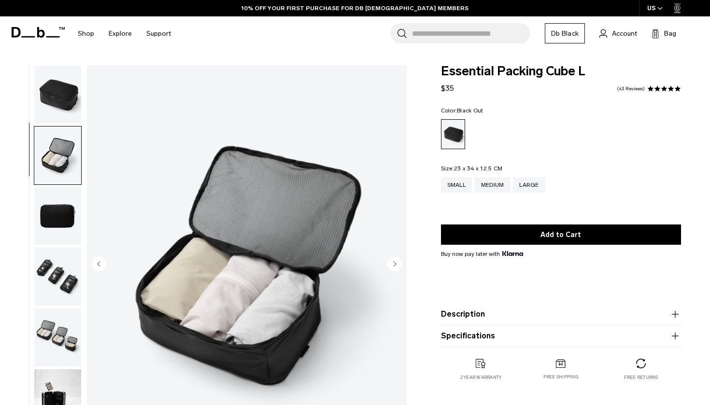
scroll to position [29, 0]
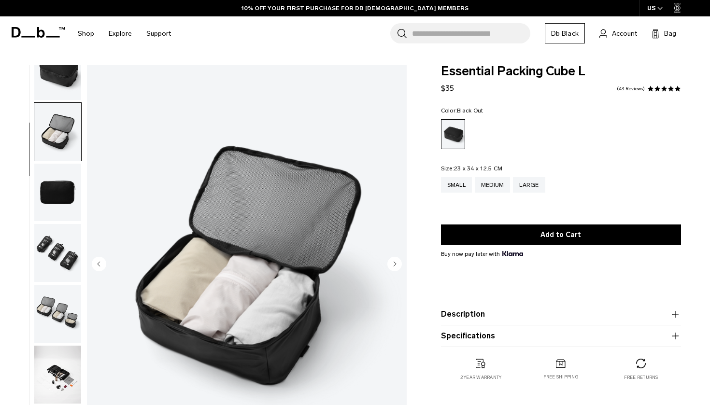
click at [48, 233] on img "button" at bounding box center [57, 253] width 47 height 58
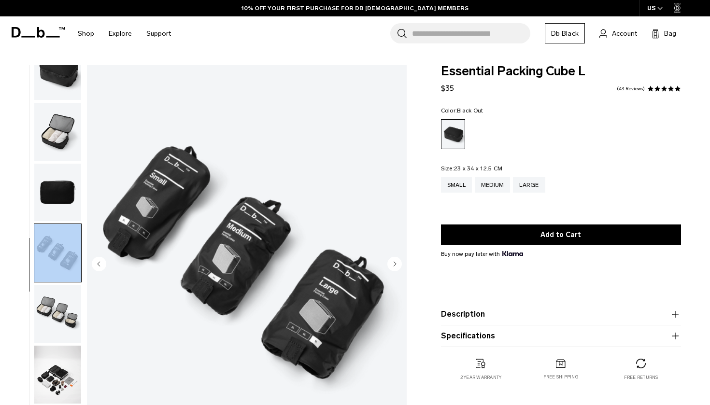
click at [62, 282] on ul at bounding box center [58, 264] width 48 height 399
click at [69, 336] on img "button" at bounding box center [57, 314] width 47 height 58
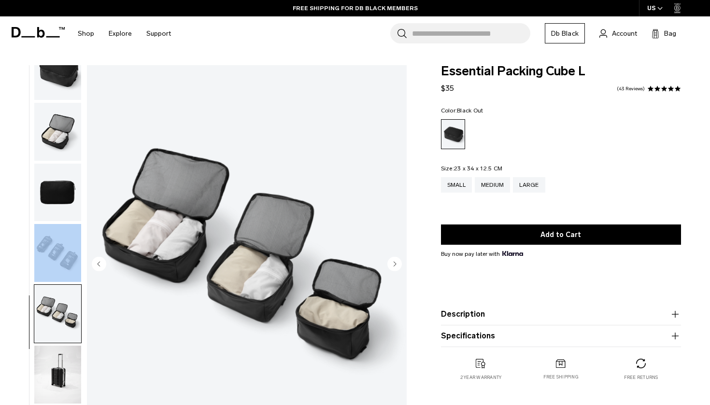
click at [64, 374] on img "button" at bounding box center [57, 375] width 47 height 58
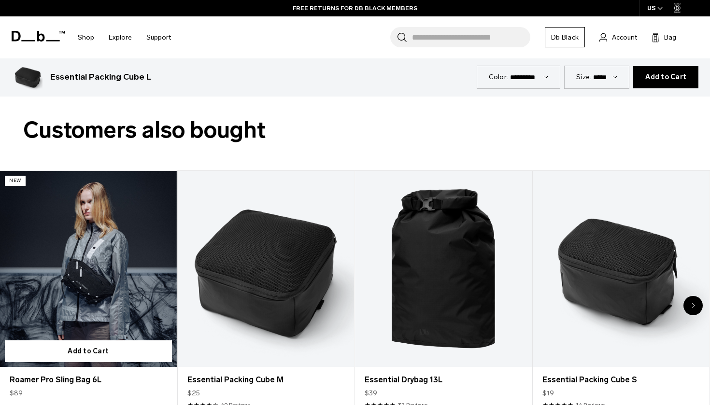
scroll to position [1446, 0]
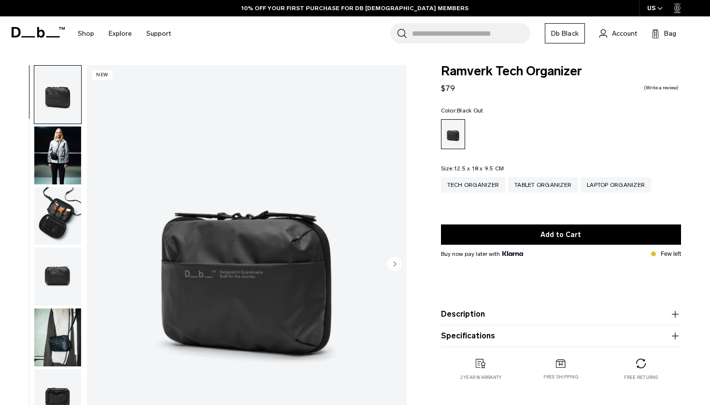
click at [66, 160] on img "button" at bounding box center [57, 156] width 47 height 58
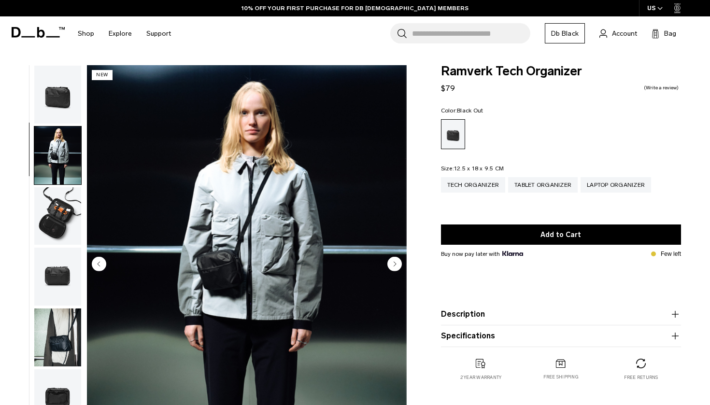
scroll to position [29, 0]
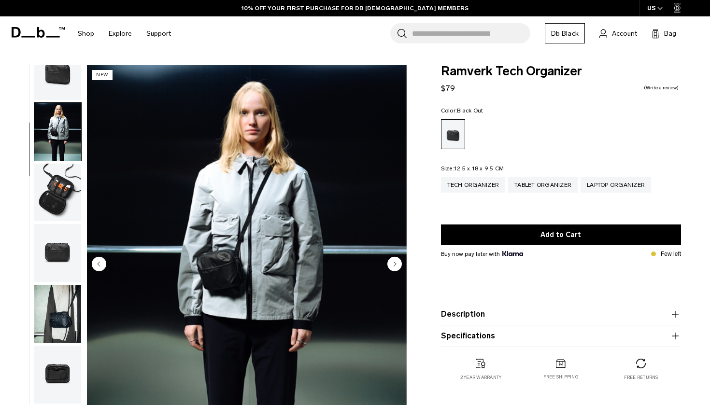
click at [66, 198] on img "button" at bounding box center [57, 193] width 47 height 58
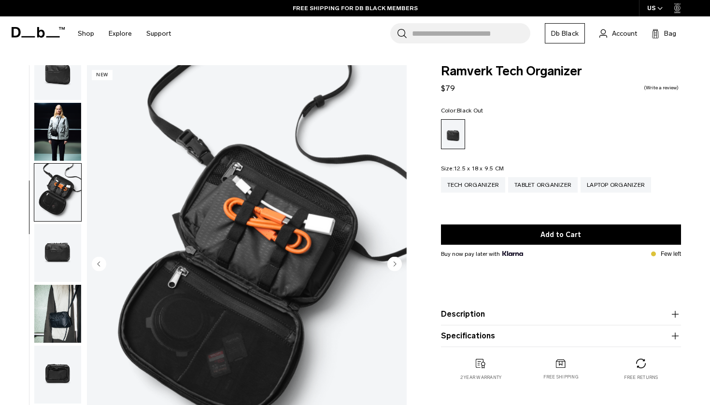
click at [70, 242] on img "button" at bounding box center [57, 253] width 47 height 58
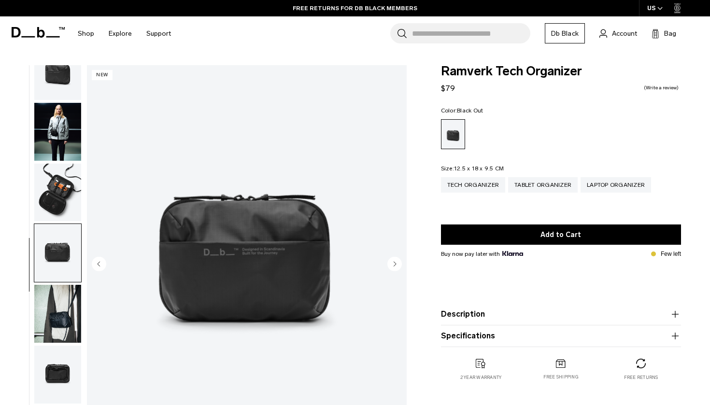
click at [67, 297] on img "button" at bounding box center [57, 314] width 47 height 58
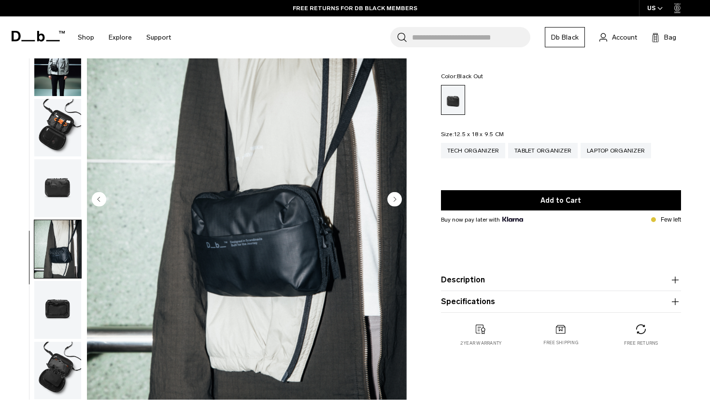
scroll to position [77, 0]
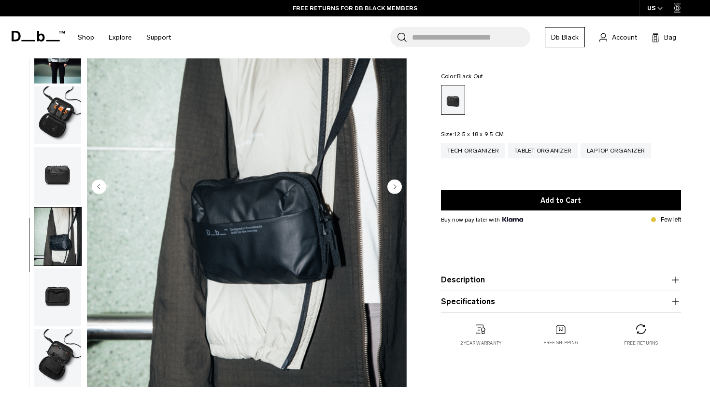
click at [67, 297] on img "button" at bounding box center [57, 298] width 47 height 58
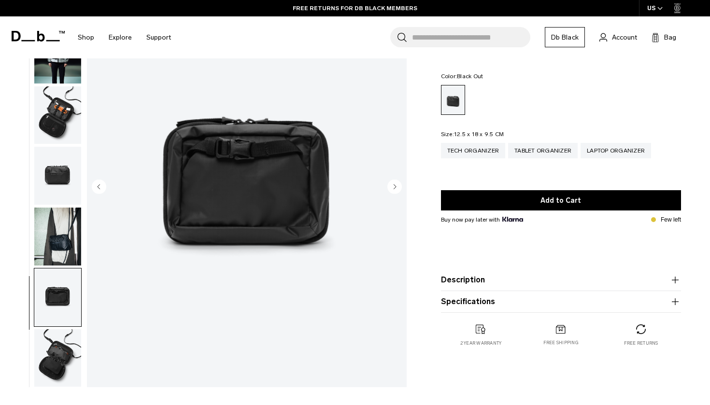
click at [67, 340] on img "button" at bounding box center [57, 358] width 47 height 58
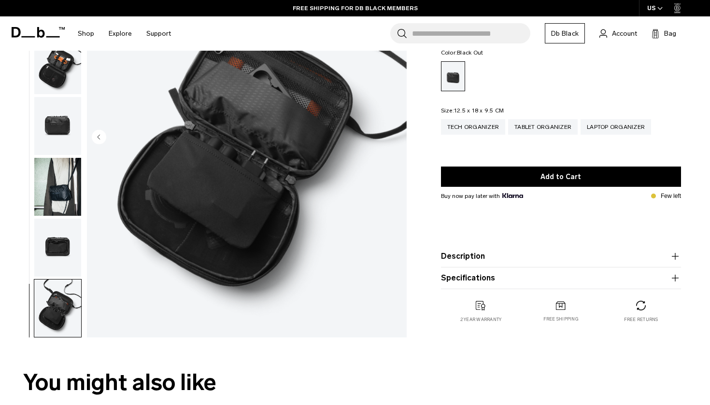
scroll to position [111, 0]
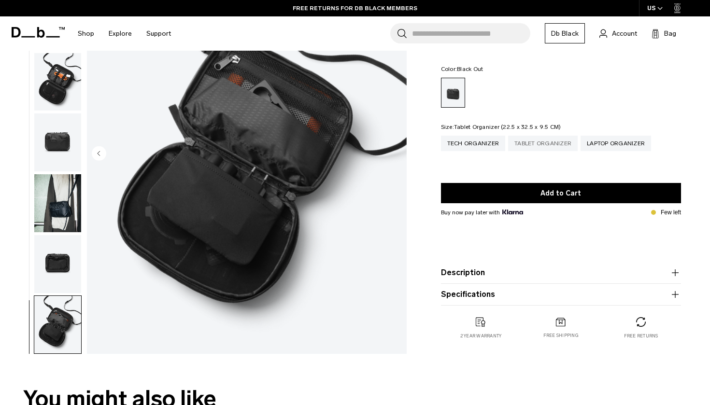
click at [539, 144] on div "Tablet Organizer" at bounding box center [543, 143] width 70 height 15
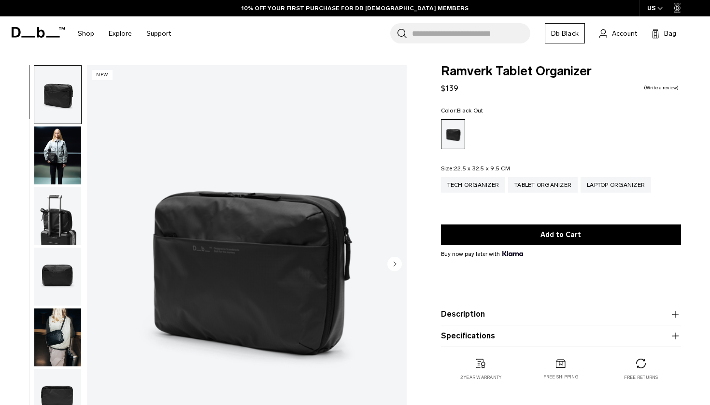
click at [58, 227] on img "button" at bounding box center [57, 216] width 47 height 58
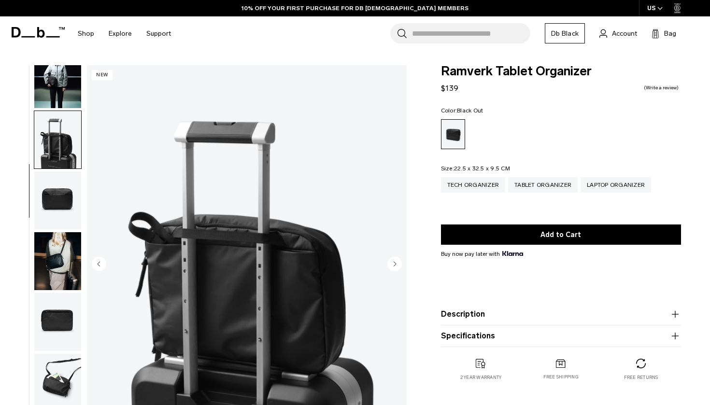
scroll to position [90, 0]
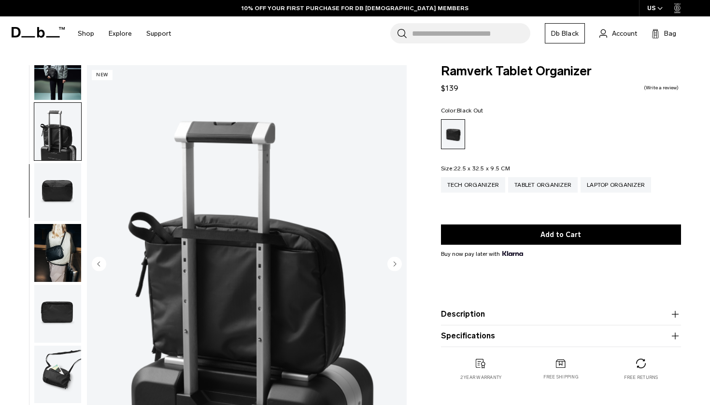
click at [58, 241] on img "button" at bounding box center [57, 253] width 47 height 58
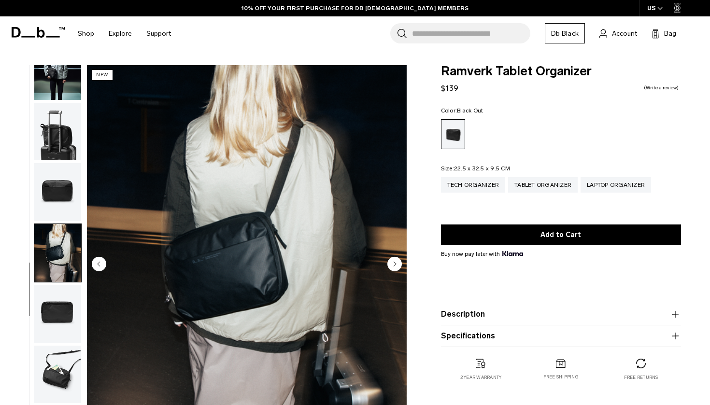
click at [61, 275] on img "button" at bounding box center [57, 253] width 47 height 58
click at [59, 324] on img "button" at bounding box center [57, 314] width 47 height 58
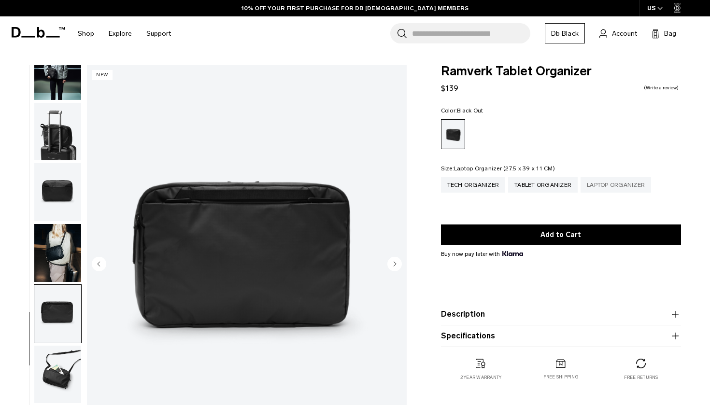
click at [601, 193] on div "Laptop Organizer" at bounding box center [616, 184] width 71 height 15
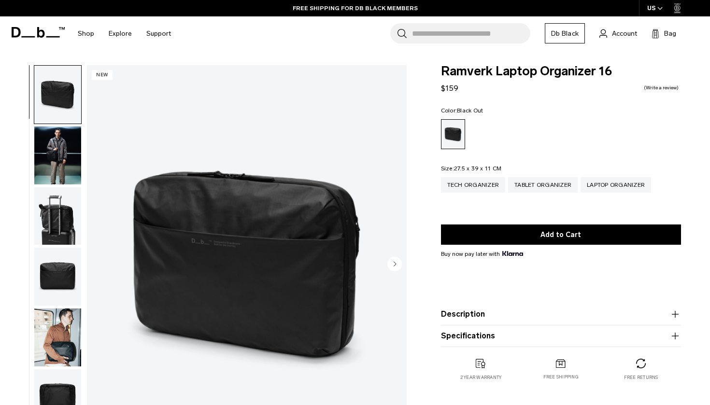
click at [55, 163] on img "button" at bounding box center [57, 156] width 47 height 58
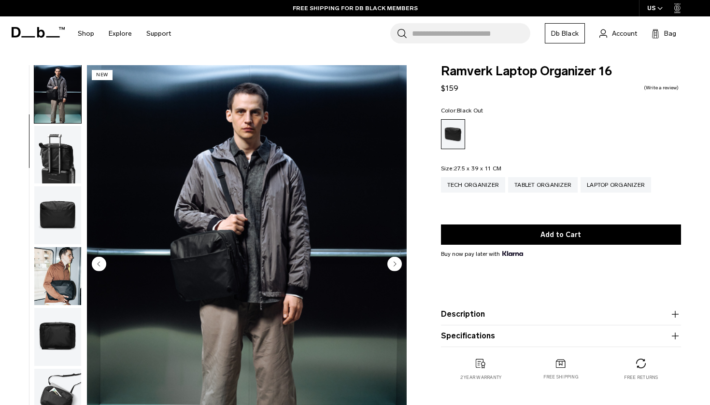
click at [57, 188] on button "button" at bounding box center [58, 215] width 48 height 59
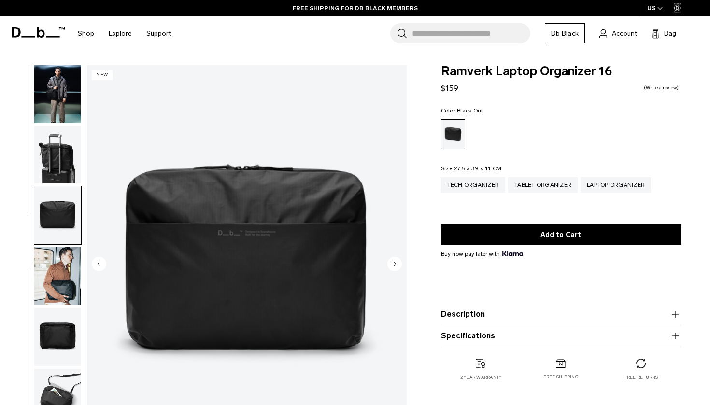
scroll to position [90, 0]
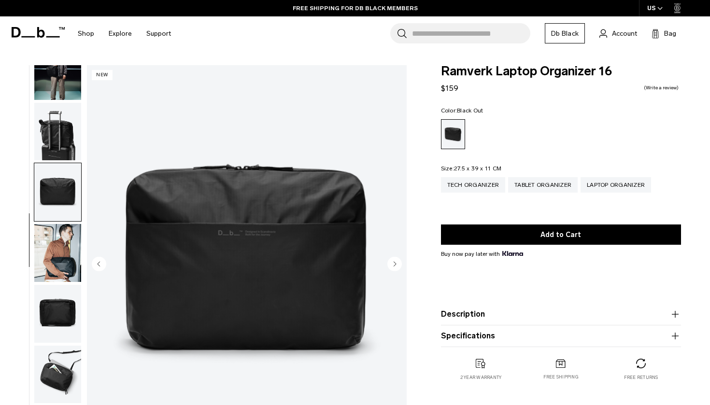
click at [56, 211] on img "button" at bounding box center [57, 192] width 47 height 58
click at [56, 232] on img "button" at bounding box center [57, 253] width 47 height 58
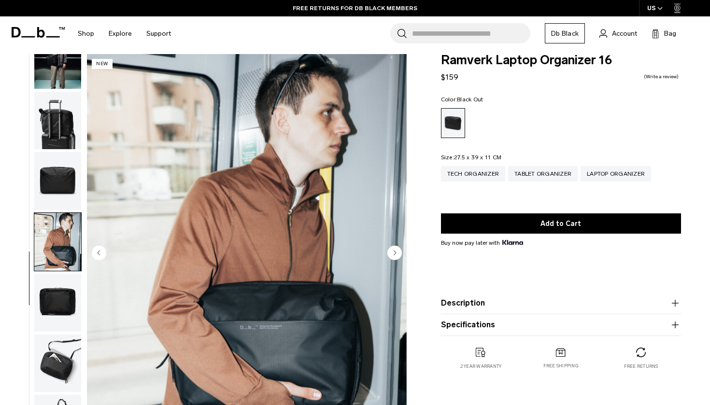
scroll to position [16, 0]
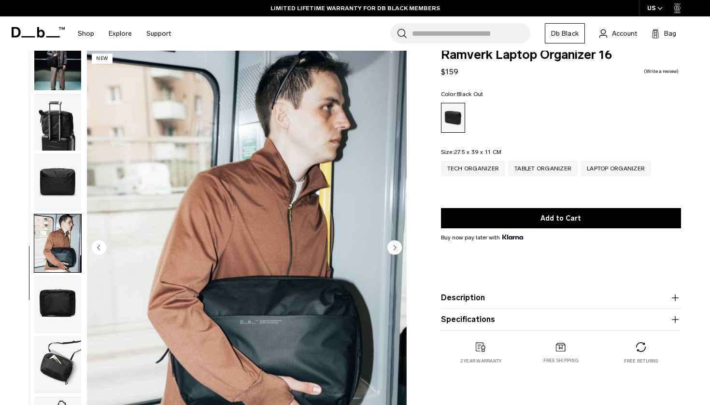
click at [63, 290] on img "button" at bounding box center [57, 304] width 47 height 58
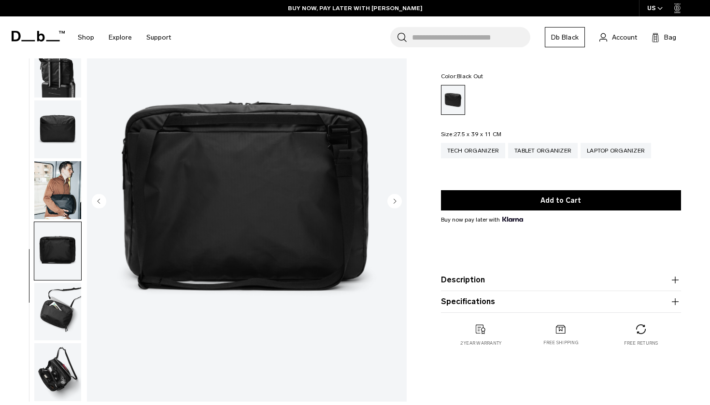
scroll to position [70, 0]
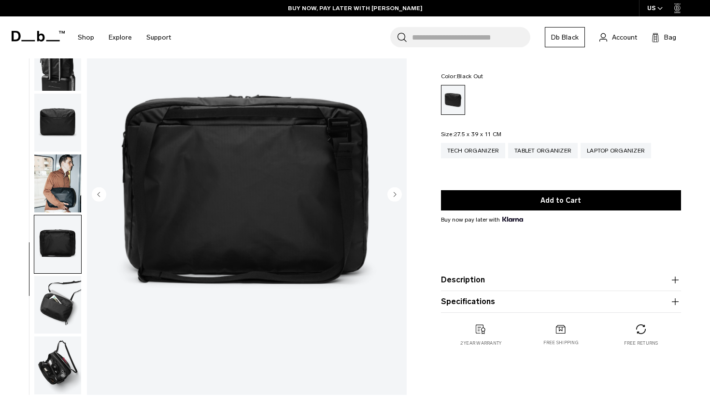
click at [61, 304] on img "button" at bounding box center [57, 305] width 47 height 58
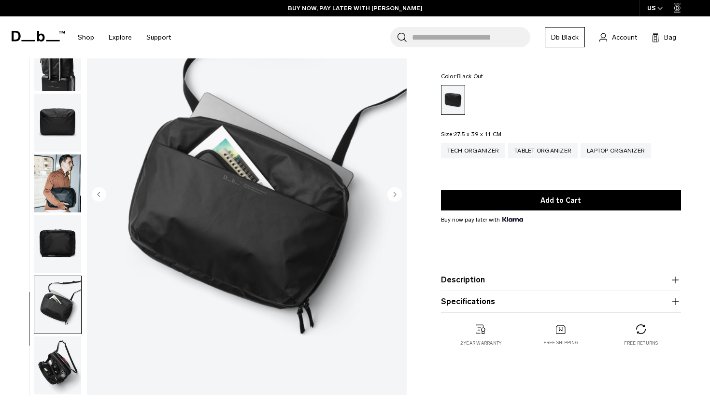
click at [66, 355] on img "button" at bounding box center [57, 366] width 47 height 58
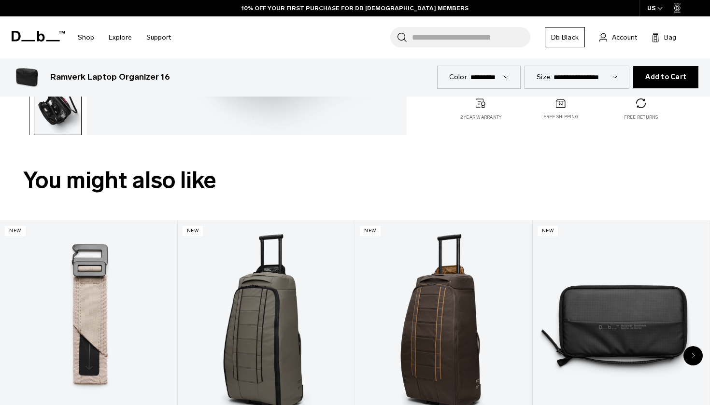
scroll to position [381, 0]
